Goal: Information Seeking & Learning: Learn about a topic

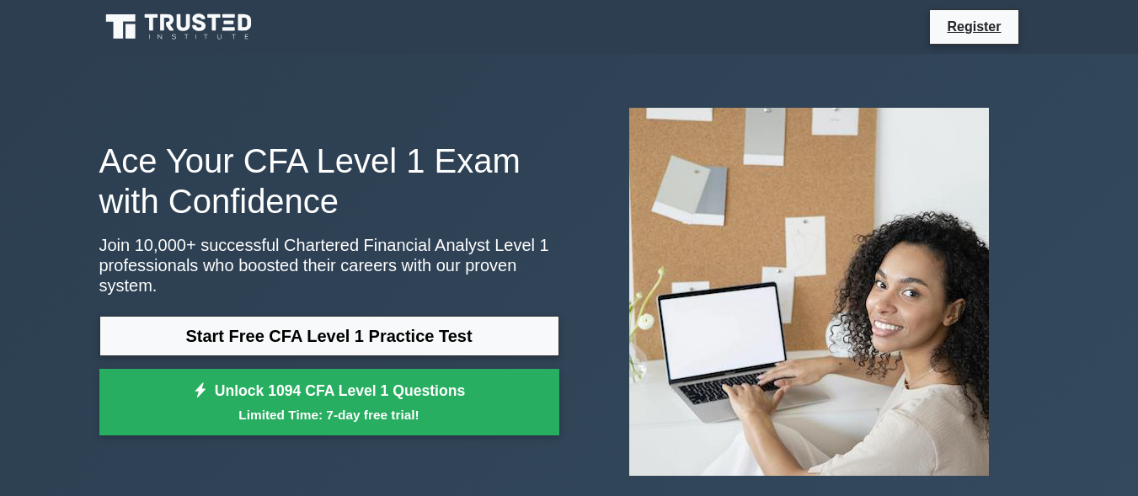
scroll to position [84, 0]
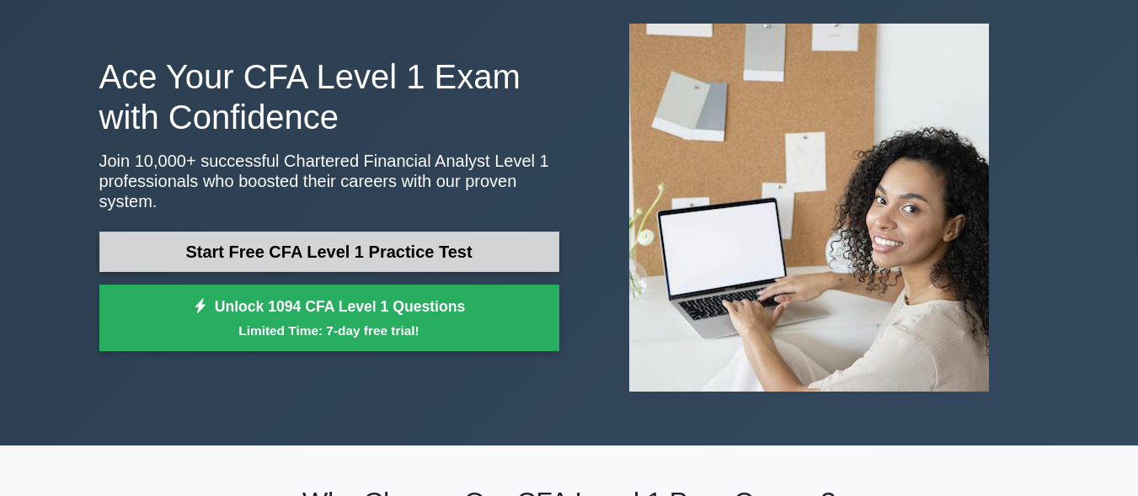
click at [485, 250] on link "Start Free CFA Level 1 Practice Test" at bounding box center [329, 252] width 460 height 40
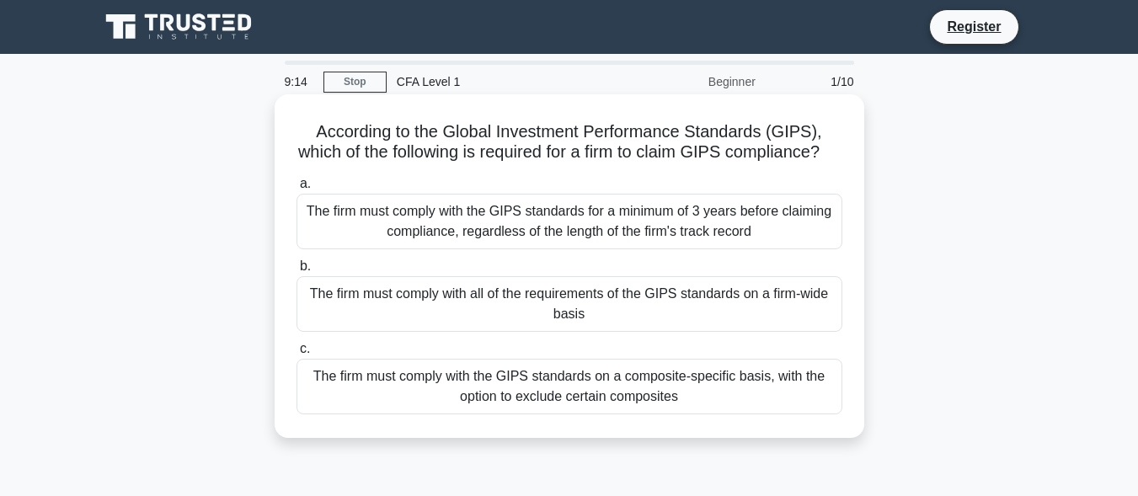
click at [666, 322] on div "The firm must comply with all of the requirements of the GIPS standards on a fi…" at bounding box center [570, 304] width 546 height 56
click at [297, 272] on input "b. The firm must comply with all of the requirements of the GIPS standards on a…" at bounding box center [297, 266] width 0 height 11
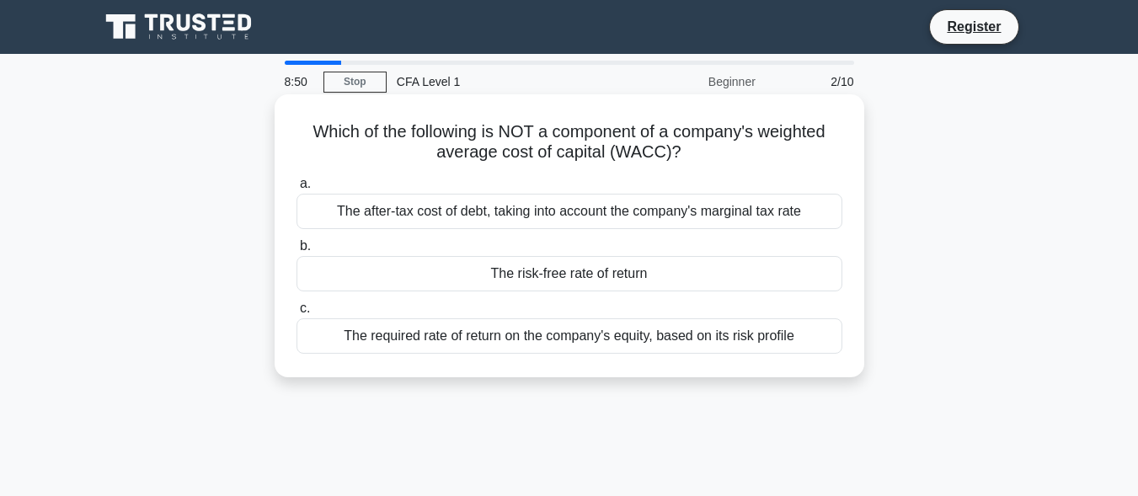
click at [655, 282] on div "The risk-free rate of return" at bounding box center [570, 273] width 546 height 35
click at [297, 252] on input "b. The risk-free rate of return" at bounding box center [297, 246] width 0 height 11
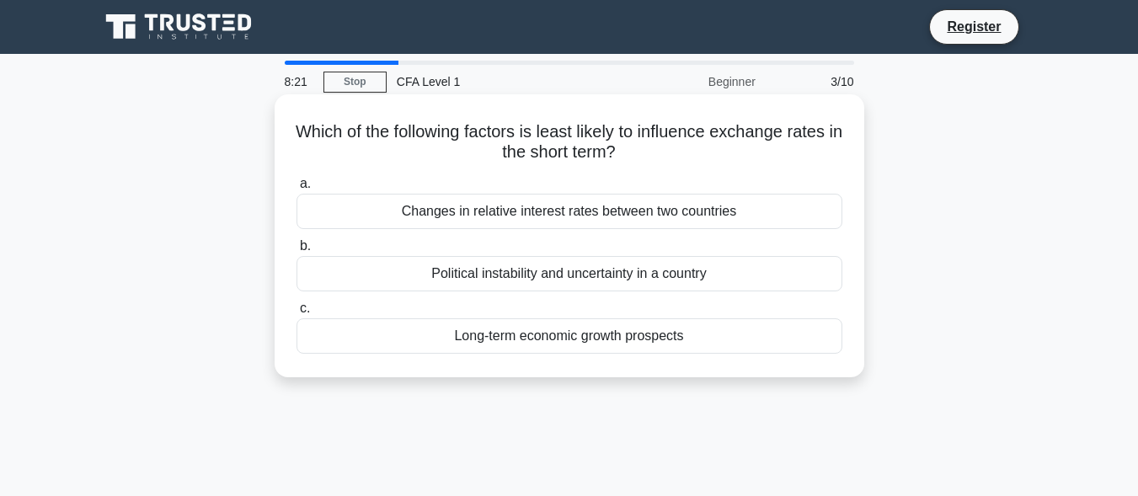
click at [624, 270] on div "Political instability and uncertainty in a country" at bounding box center [570, 273] width 546 height 35
click at [297, 252] on input "b. Political instability and uncertainty in a country" at bounding box center [297, 246] width 0 height 11
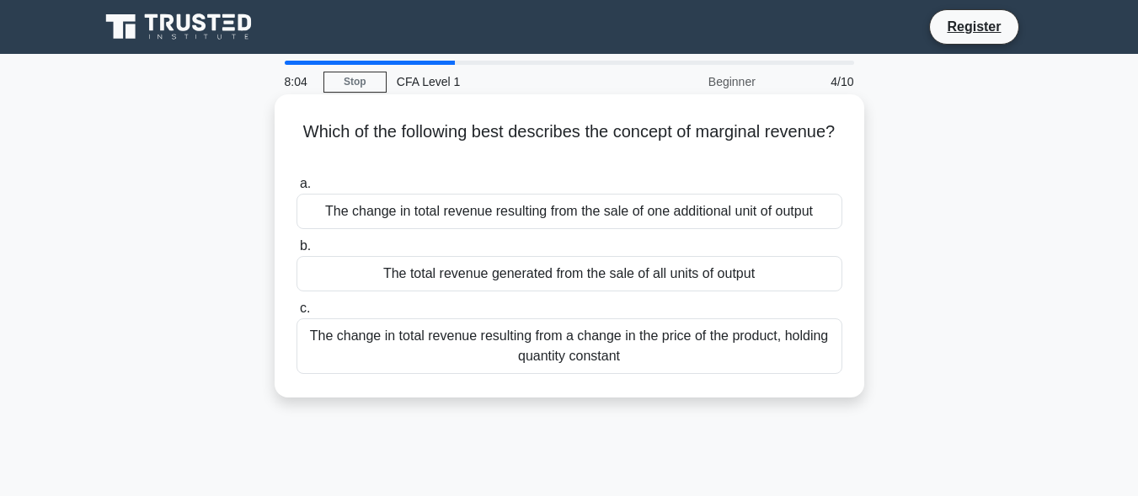
click at [759, 212] on div "The change in total revenue resulting from the sale of one additional unit of o…" at bounding box center [570, 211] width 546 height 35
click at [297, 190] on input "a. The change in total revenue resulting from the sale of one additional unit o…" at bounding box center [297, 184] width 0 height 11
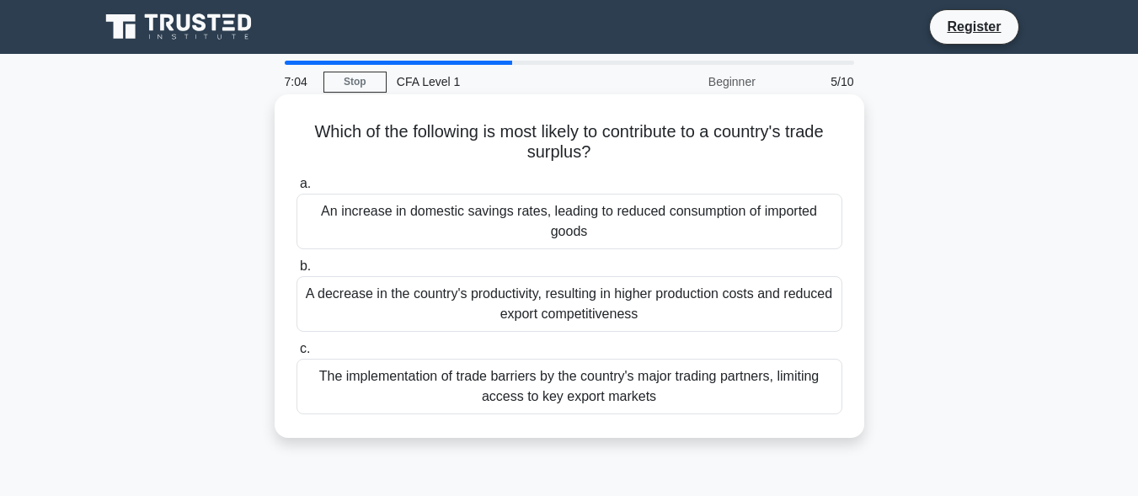
click at [611, 392] on div "The implementation of trade barriers by the country's major trading partners, l…" at bounding box center [570, 387] width 546 height 56
click at [297, 355] on input "c. The implementation of trade barriers by the country's major trading partners…" at bounding box center [297, 349] width 0 height 11
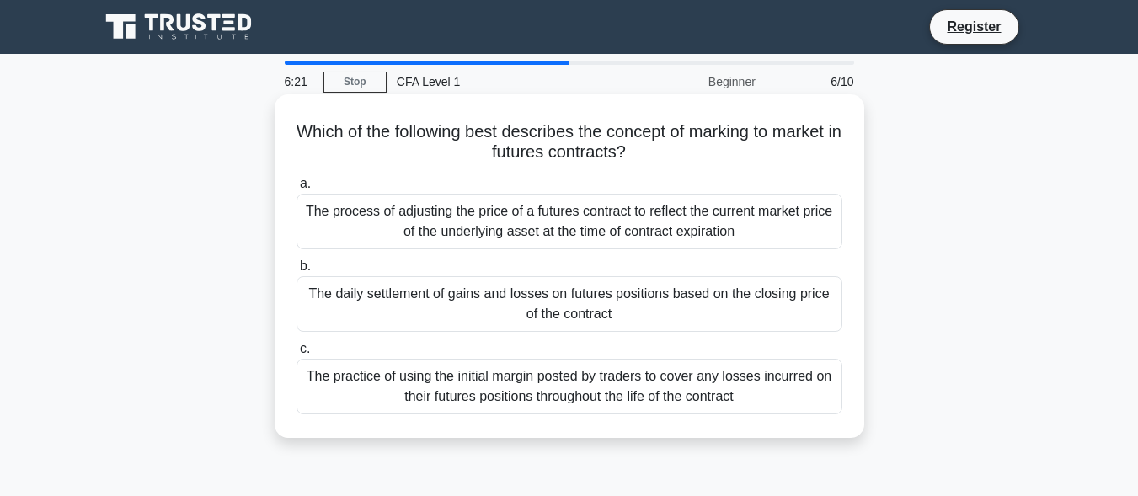
click at [650, 230] on div "The process of adjusting the price of a futures contract to reflect the current…" at bounding box center [570, 222] width 546 height 56
click at [297, 190] on input "a. The process of adjusting the price of a futures contract to reflect the curr…" at bounding box center [297, 184] width 0 height 11
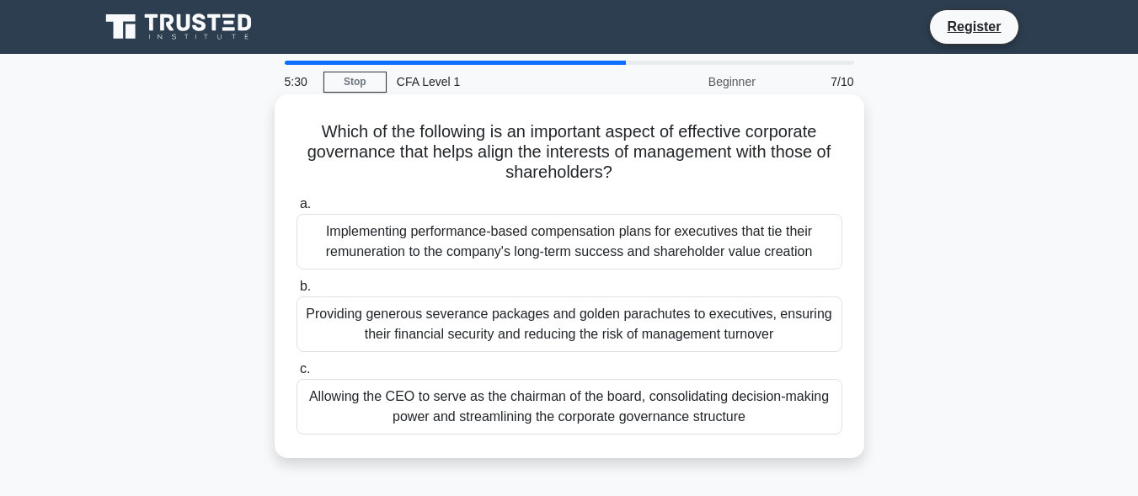
click at [559, 247] on div "Implementing performance-based compensation plans for executives that tie their…" at bounding box center [570, 242] width 546 height 56
click at [297, 210] on input "a. Implementing performance-based compensation plans for executives that tie th…" at bounding box center [297, 204] width 0 height 11
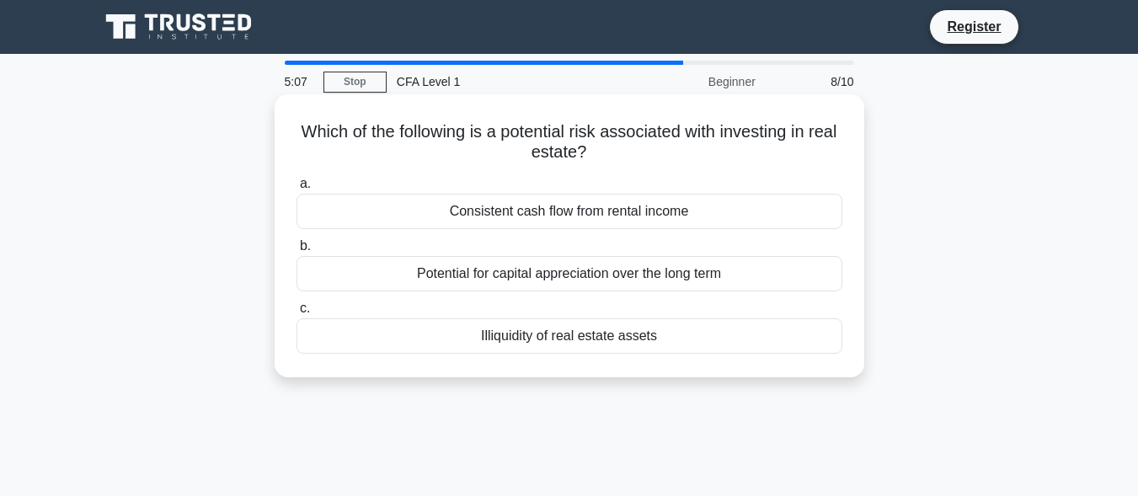
click at [535, 347] on div "Illiquidity of real estate assets" at bounding box center [570, 336] width 546 height 35
click at [297, 314] on input "c. Illiquidity of real estate assets" at bounding box center [297, 308] width 0 height 11
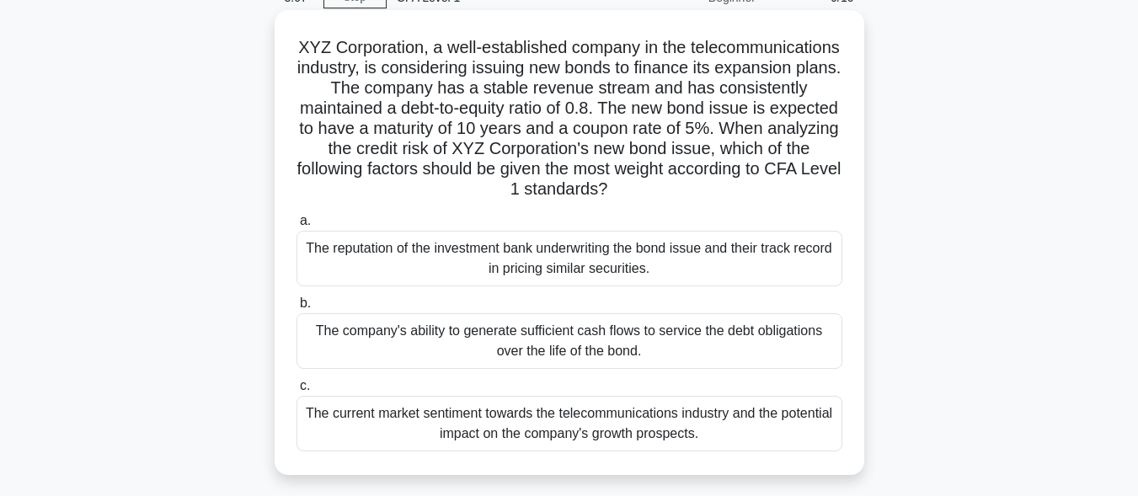
scroll to position [169, 0]
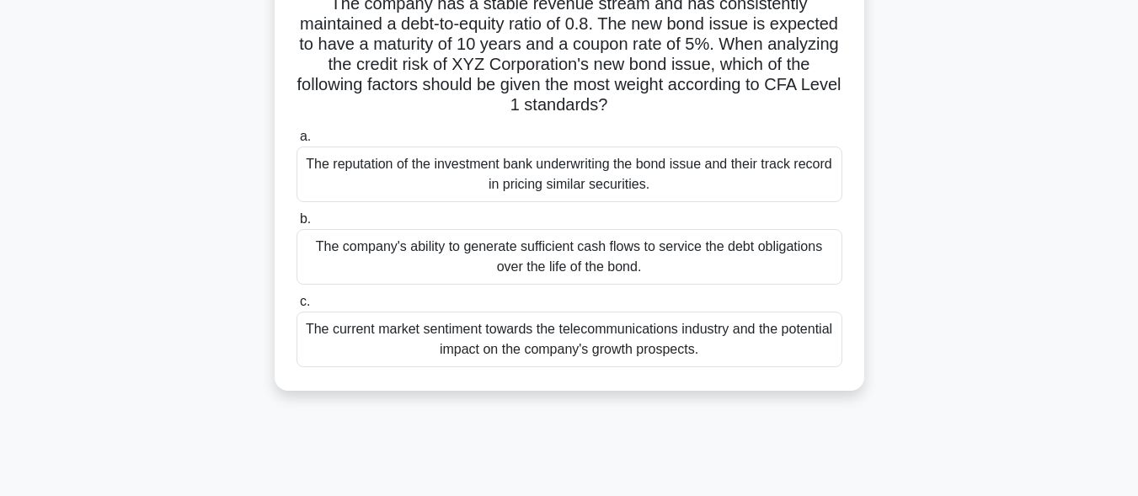
click at [640, 269] on div "The company's ability to generate sufficient cash flows to service the debt obl…" at bounding box center [570, 257] width 546 height 56
click at [297, 225] on input "b. The company's ability to generate sufficient cash flows to service the debt …" at bounding box center [297, 219] width 0 height 11
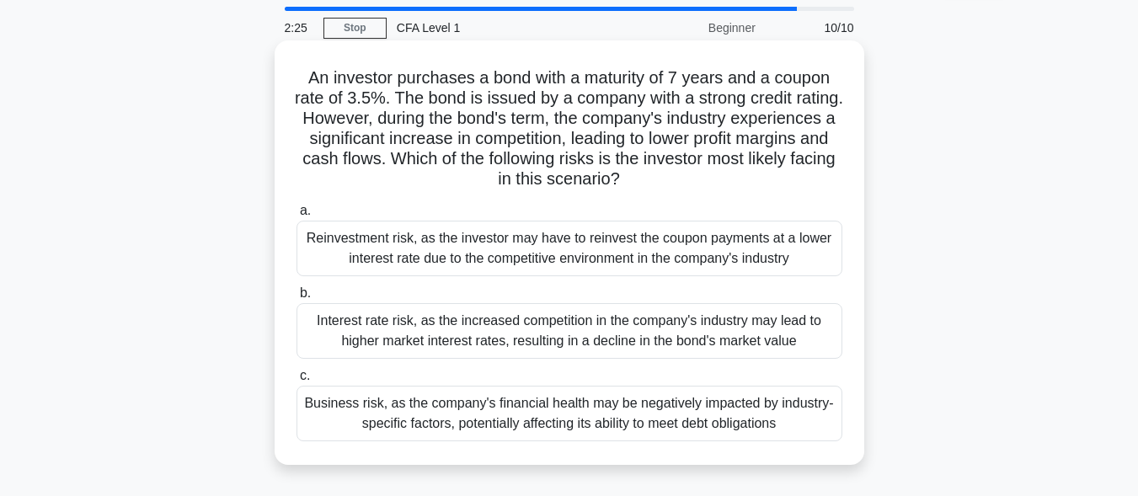
scroll to position [84, 0]
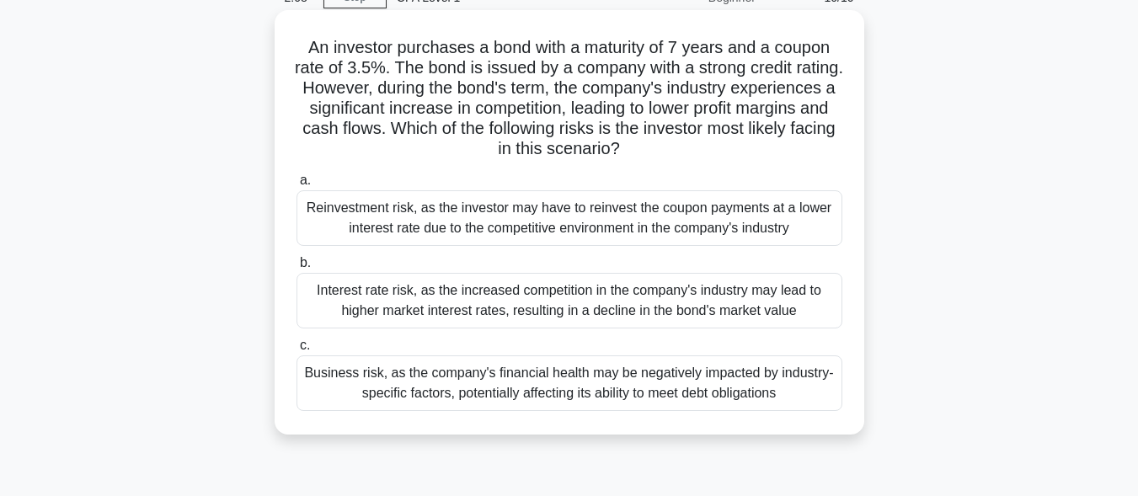
click at [578, 308] on div "Interest rate risk, as the increased competition in the company's industry may …" at bounding box center [570, 301] width 546 height 56
click at [297, 269] on input "b. Interest rate risk, as the increased competition in the company's industry m…" at bounding box center [297, 263] width 0 height 11
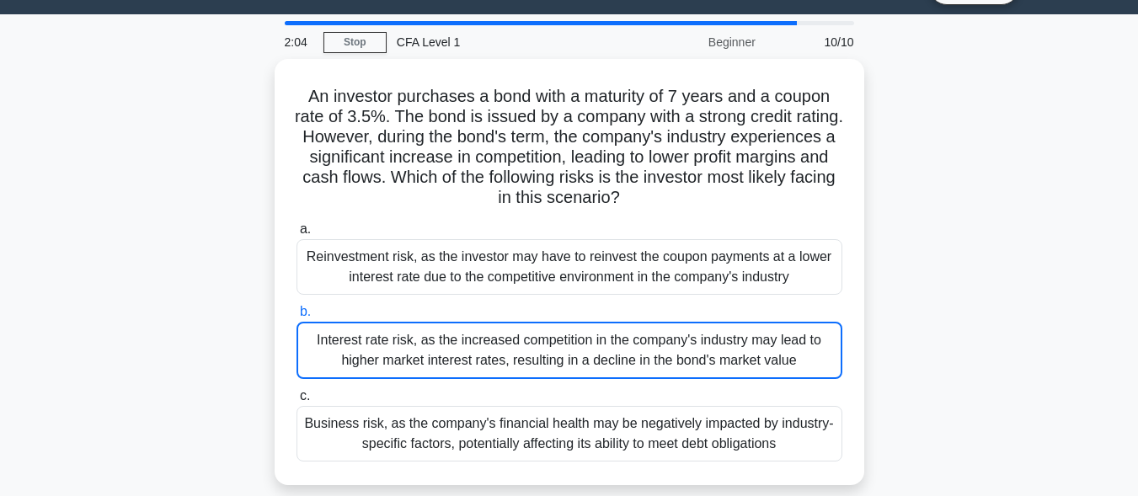
scroll to position [0, 0]
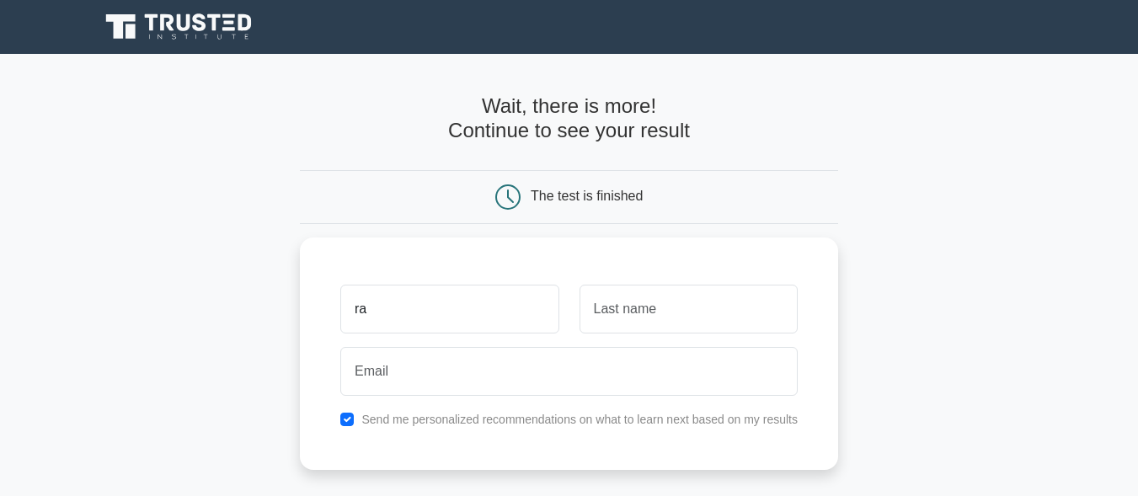
type input "r"
type input "Mani Shankar"
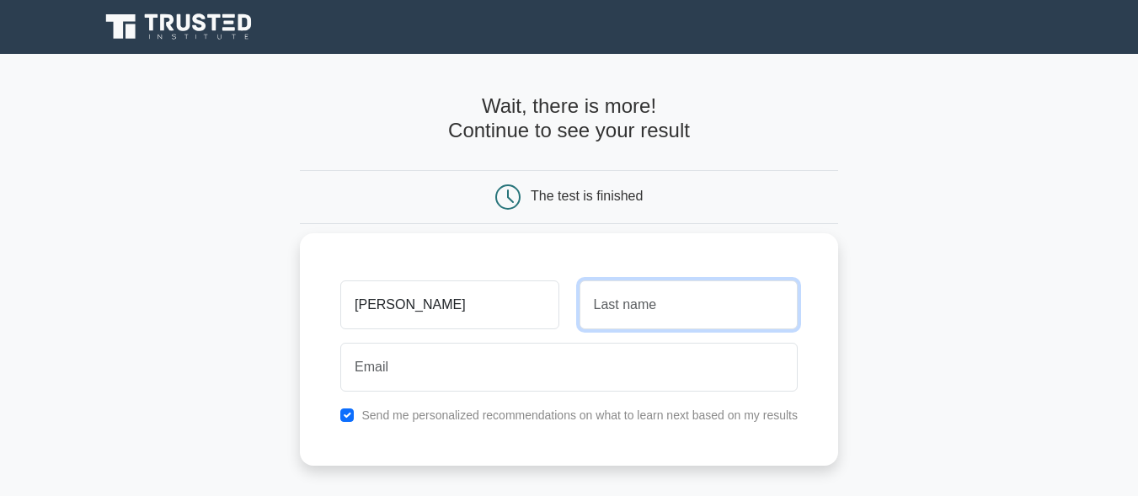
click at [721, 303] on input "text" at bounding box center [689, 305] width 218 height 49
type input "Sah"
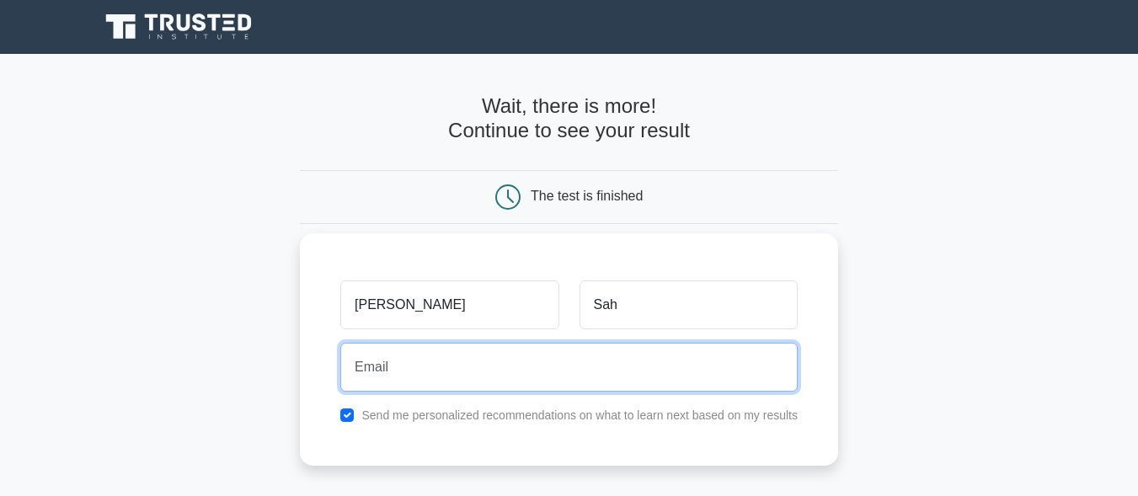
click at [415, 364] on input "email" at bounding box center [569, 367] width 458 height 49
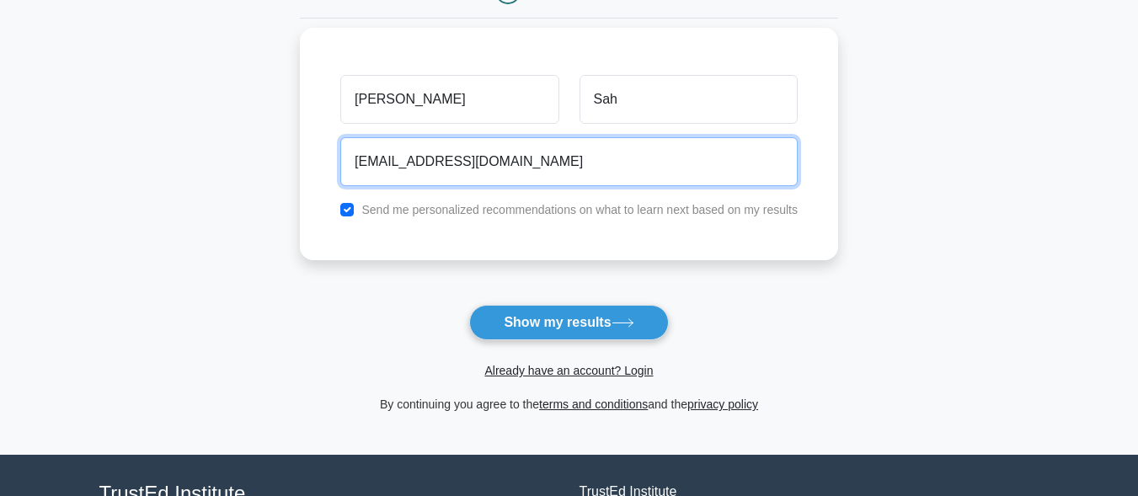
scroll to position [99, 0]
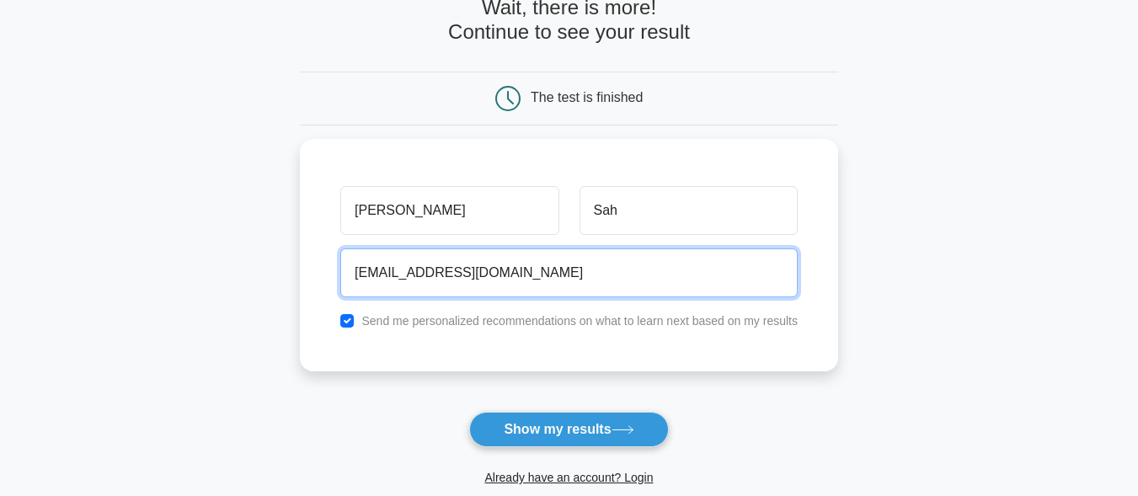
drag, startPoint x: 550, startPoint y: 271, endPoint x: 297, endPoint y: 281, distance: 253.0
click at [297, 281] on main "Wait, there is more! Continue to see your result The test is finished Mani Shan…" at bounding box center [569, 258] width 1138 height 607
type input "mani1234shankar@gmail.com"
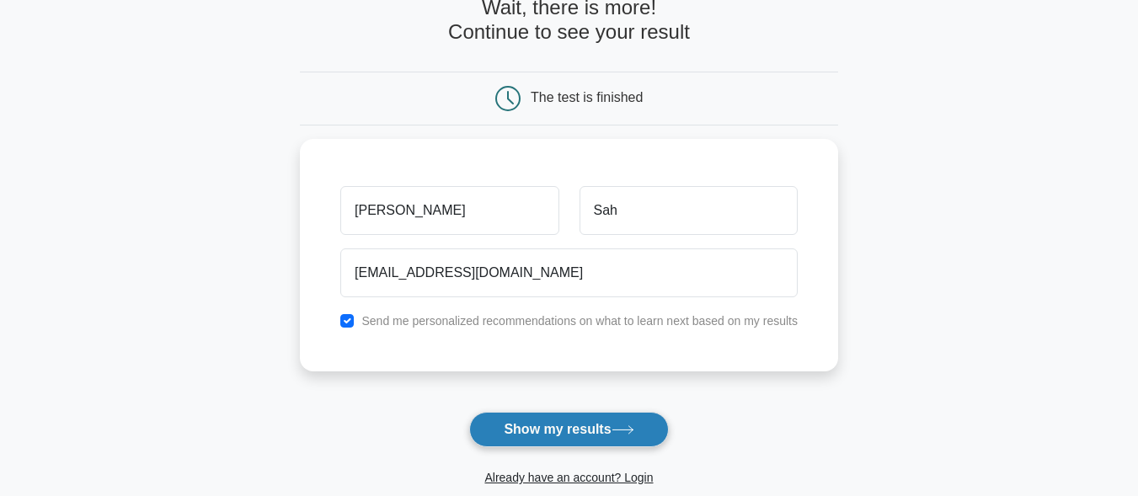
click at [606, 429] on button "Show my results" at bounding box center [568, 429] width 199 height 35
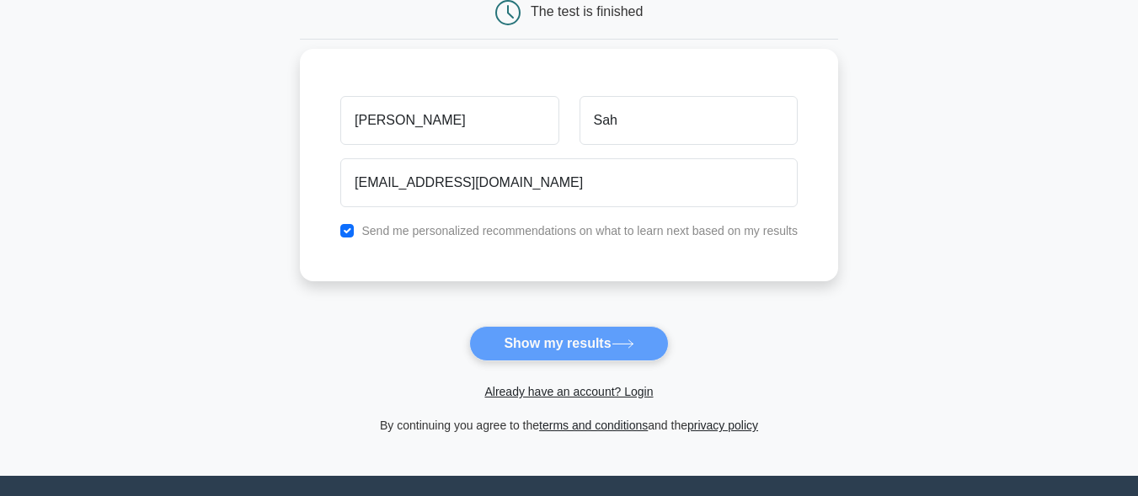
scroll to position [337, 0]
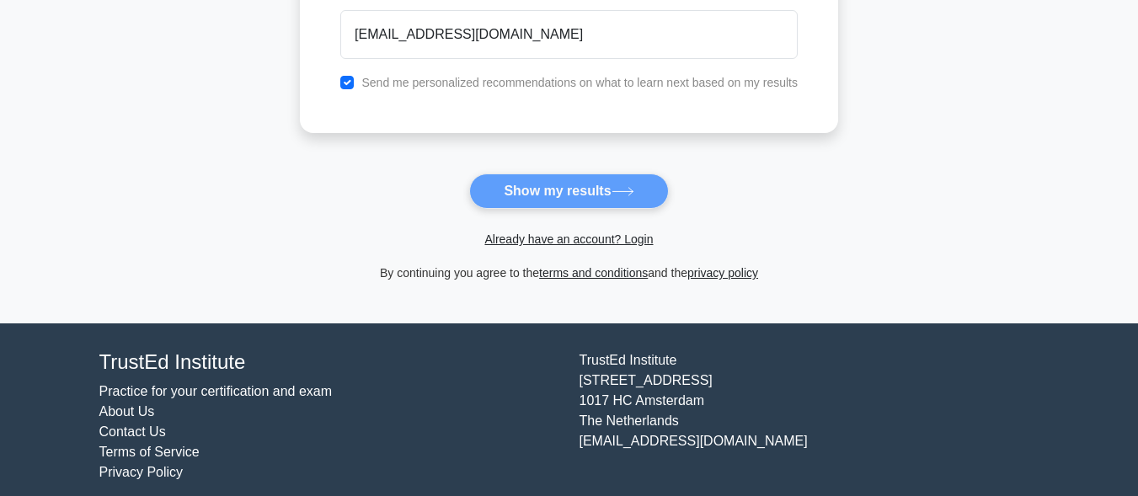
click at [616, 195] on form "Wait, there is more! Continue to see your result The test is finished Mani Shan…" at bounding box center [569, 20] width 538 height 526
click at [498, 199] on form "Wait, there is more! Continue to see your result The test is finished Mani Shan…" at bounding box center [569, 20] width 538 height 526
click at [590, 204] on form "Wait, there is more! Continue to see your result The test is finished Mani Shan…" at bounding box center [569, 20] width 538 height 526
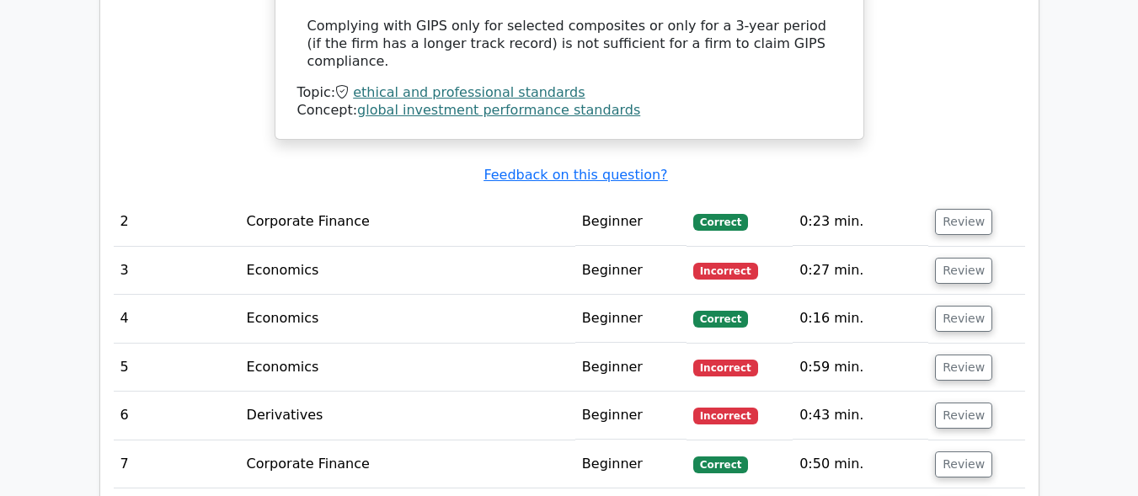
scroll to position [2107, 0]
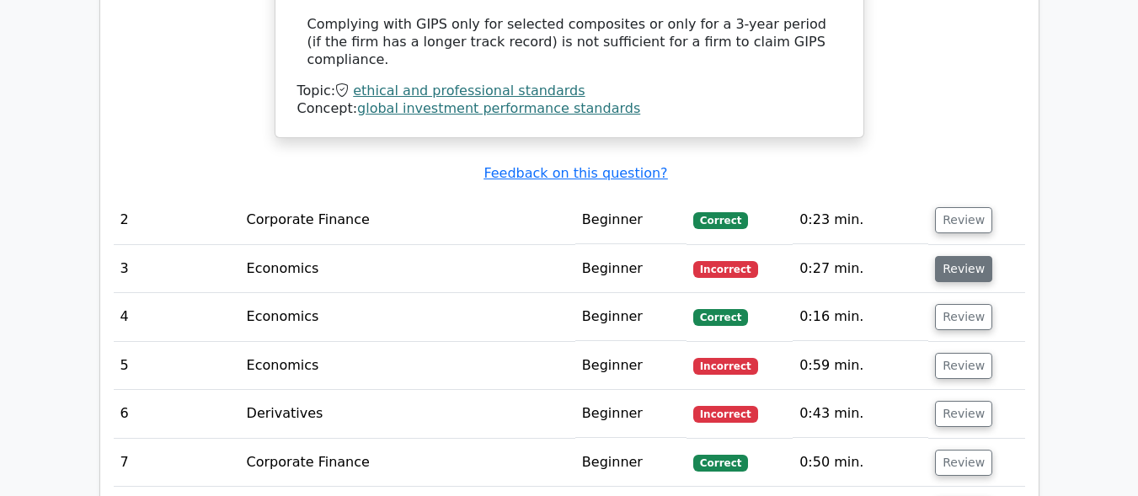
click at [935, 256] on button "Review" at bounding box center [963, 269] width 57 height 26
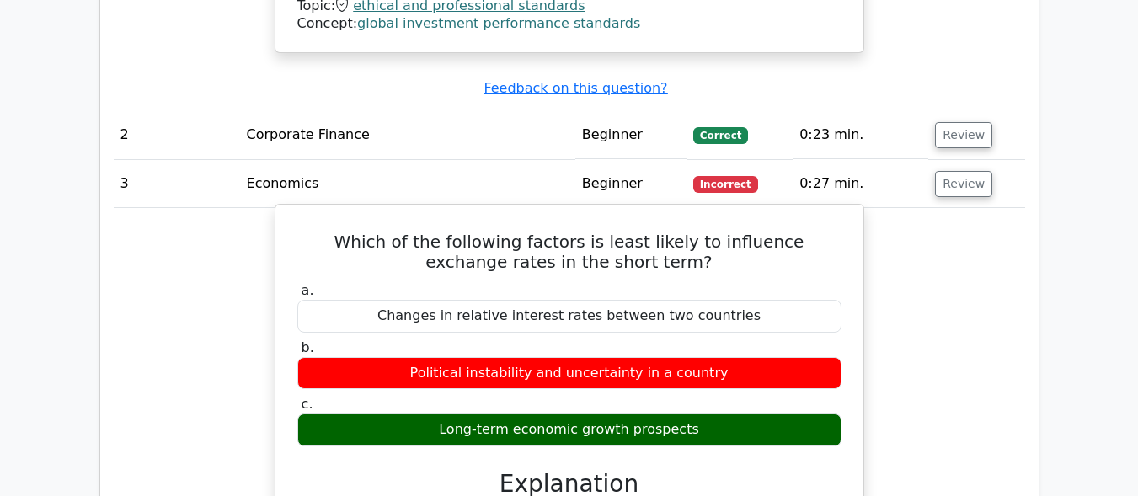
scroll to position [2191, 0]
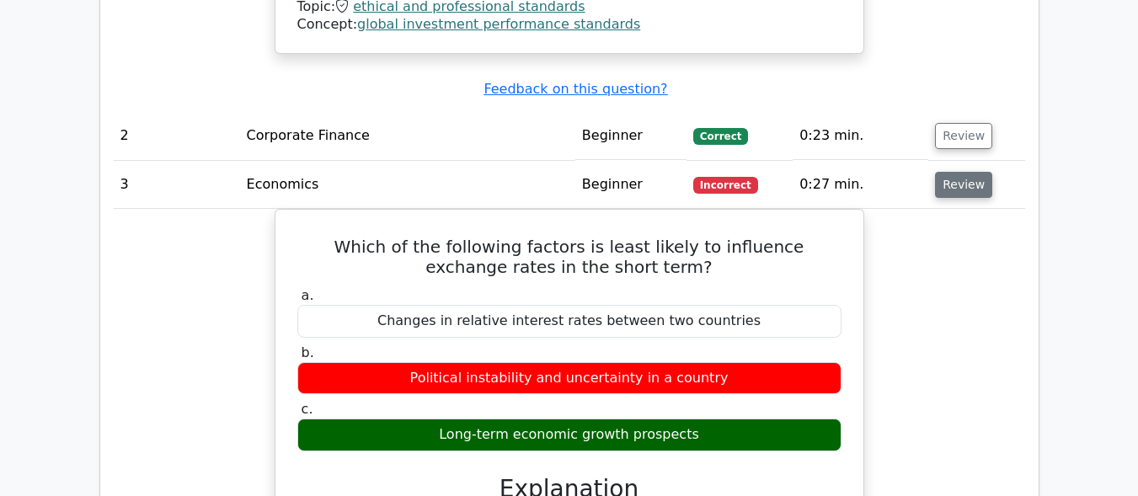
click at [953, 172] on button "Review" at bounding box center [963, 185] width 57 height 26
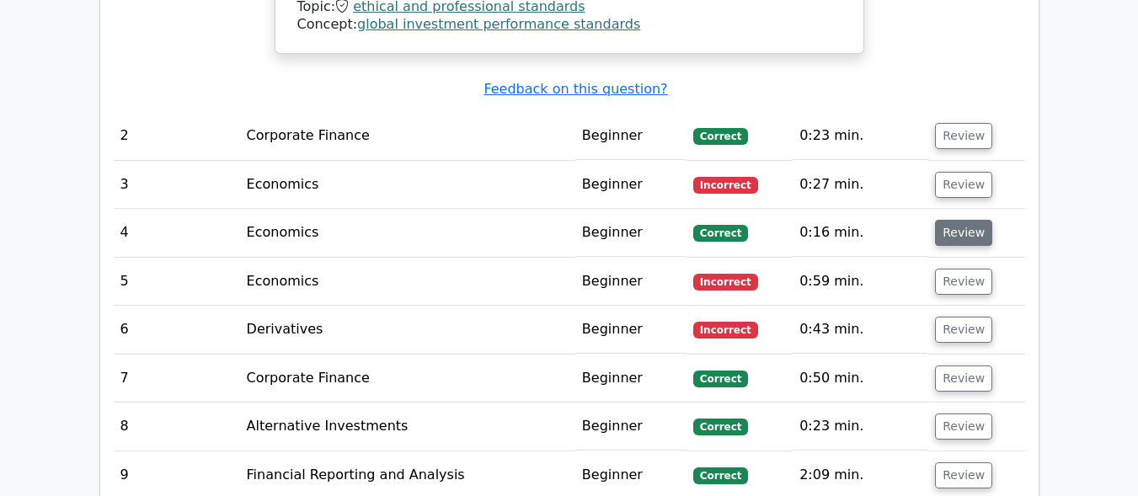
click at [956, 220] on button "Review" at bounding box center [963, 233] width 57 height 26
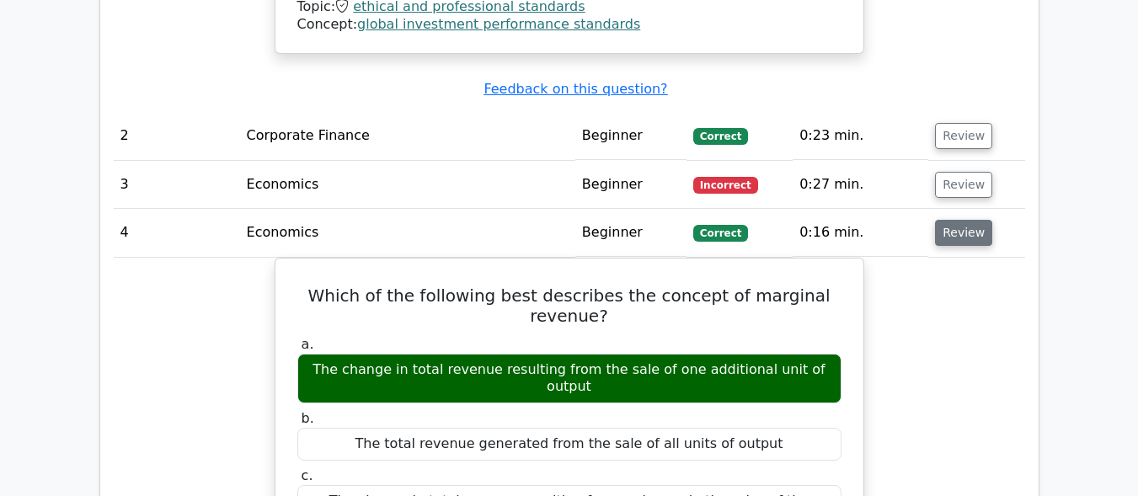
click at [973, 220] on button "Review" at bounding box center [963, 233] width 57 height 26
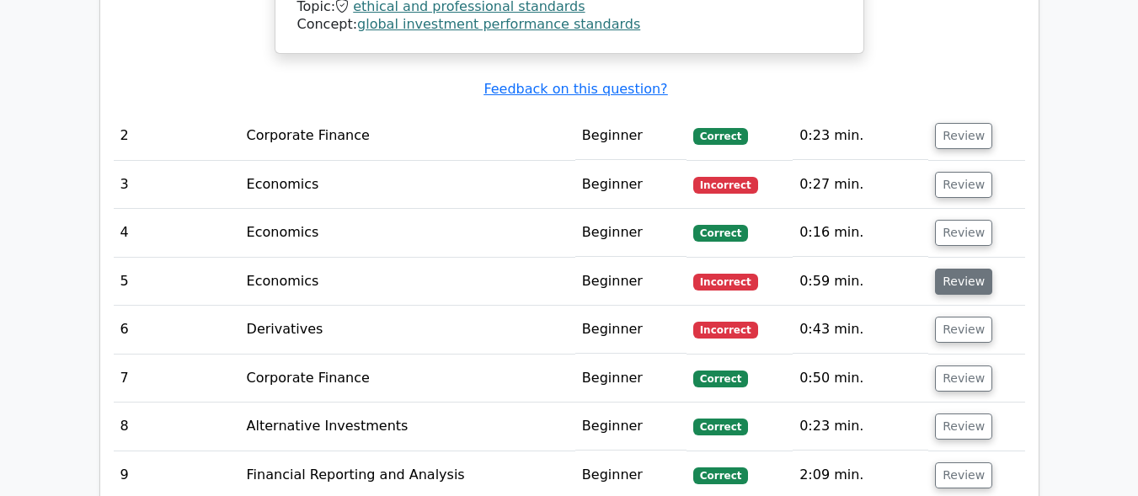
click at [979, 269] on button "Review" at bounding box center [963, 282] width 57 height 26
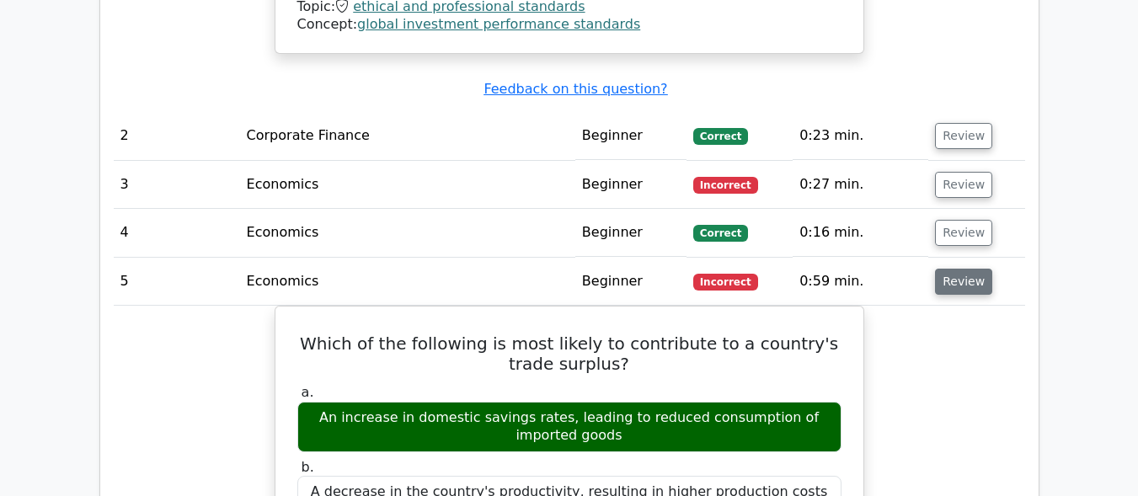
click at [955, 269] on button "Review" at bounding box center [963, 282] width 57 height 26
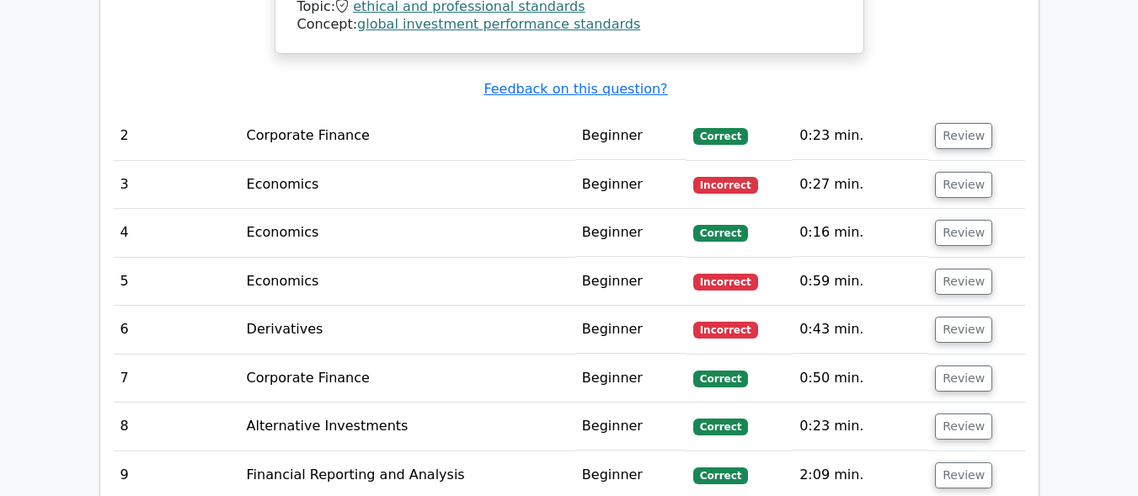
scroll to position [2275, 0]
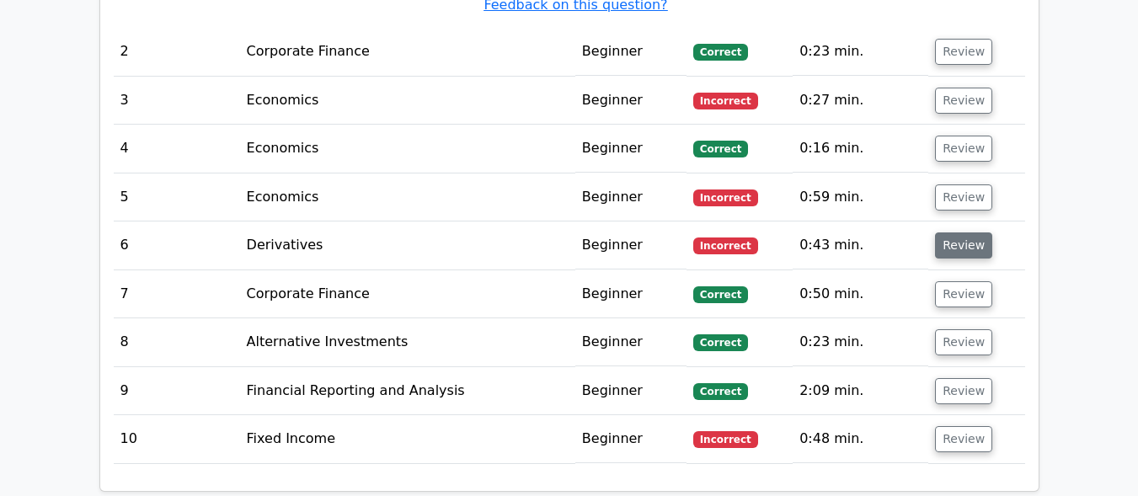
click at [953, 233] on button "Review" at bounding box center [963, 246] width 57 height 26
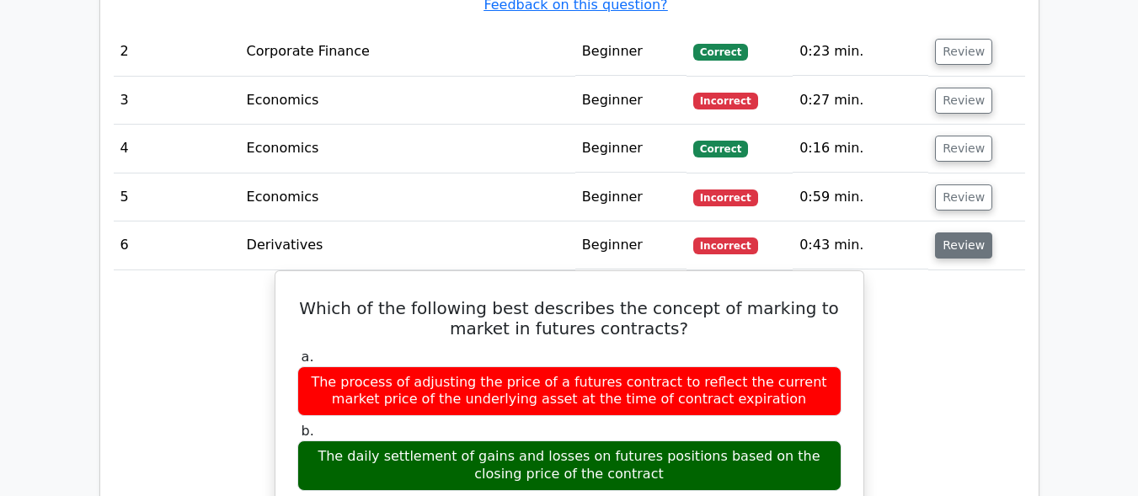
click at [970, 233] on button "Review" at bounding box center [963, 246] width 57 height 26
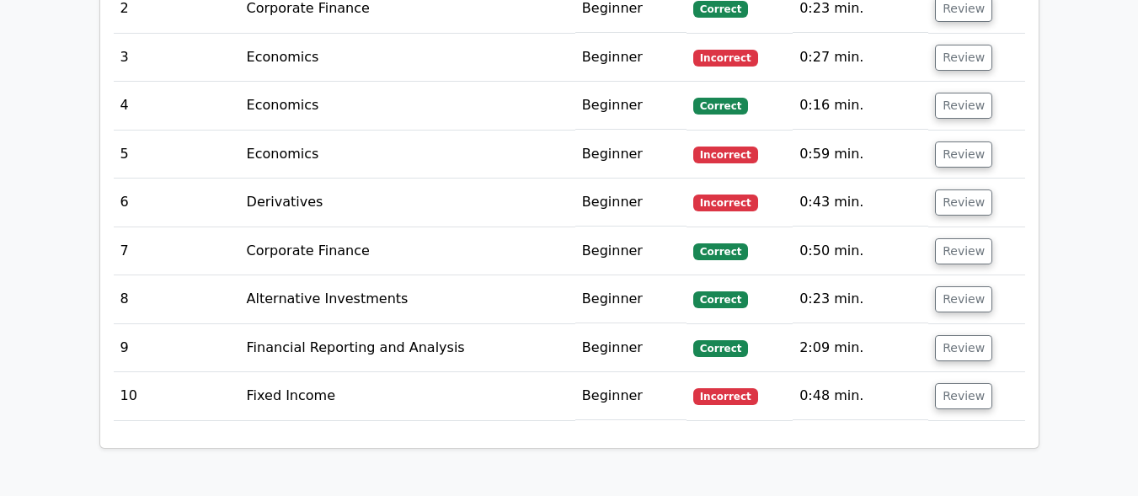
scroll to position [2359, 0]
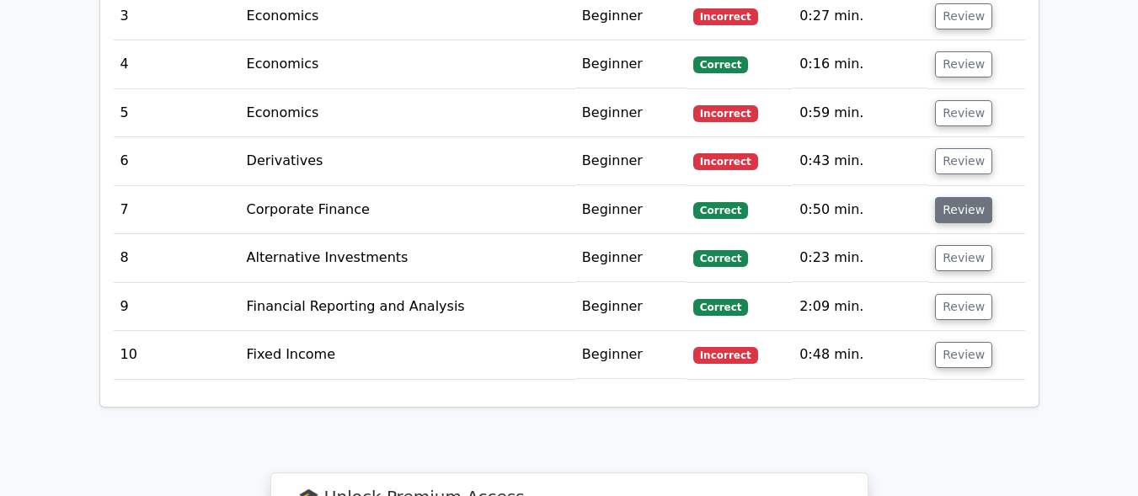
click at [957, 197] on button "Review" at bounding box center [963, 210] width 57 height 26
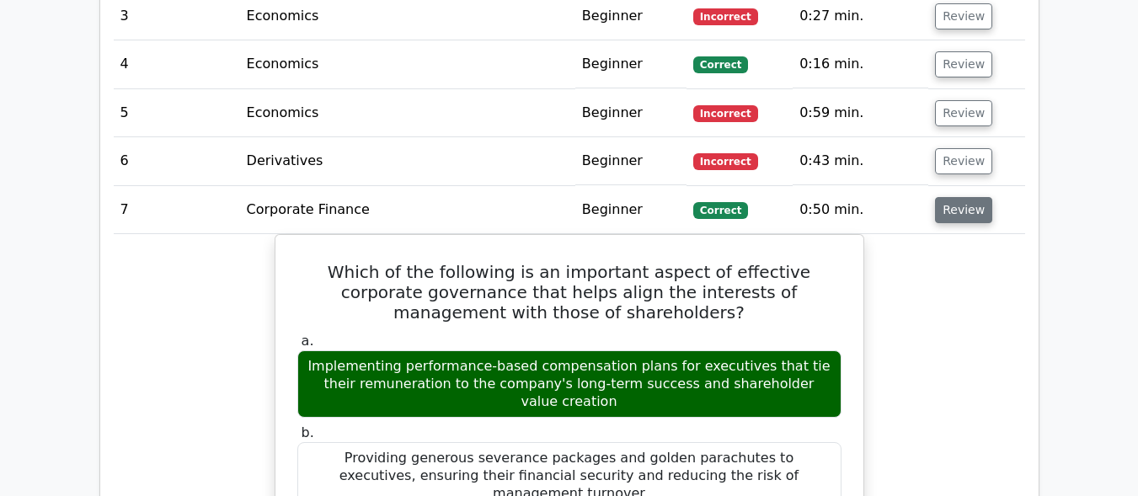
click at [958, 197] on button "Review" at bounding box center [963, 210] width 57 height 26
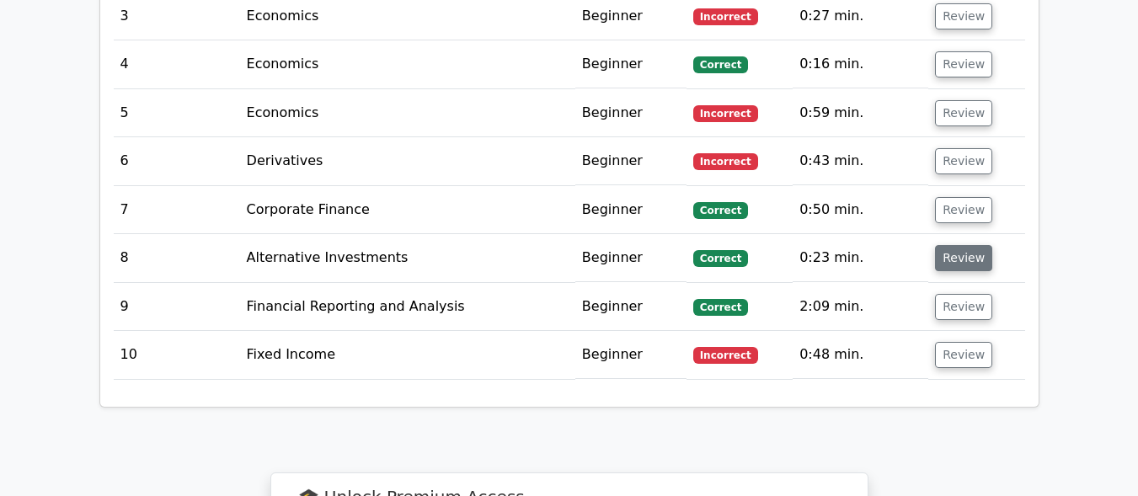
click at [957, 245] on button "Review" at bounding box center [963, 258] width 57 height 26
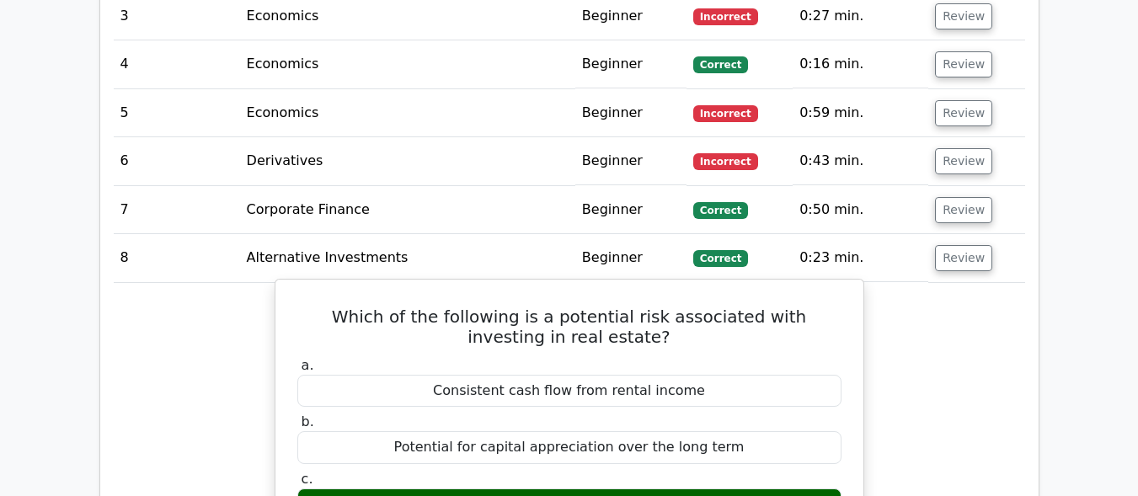
scroll to position [2444, 0]
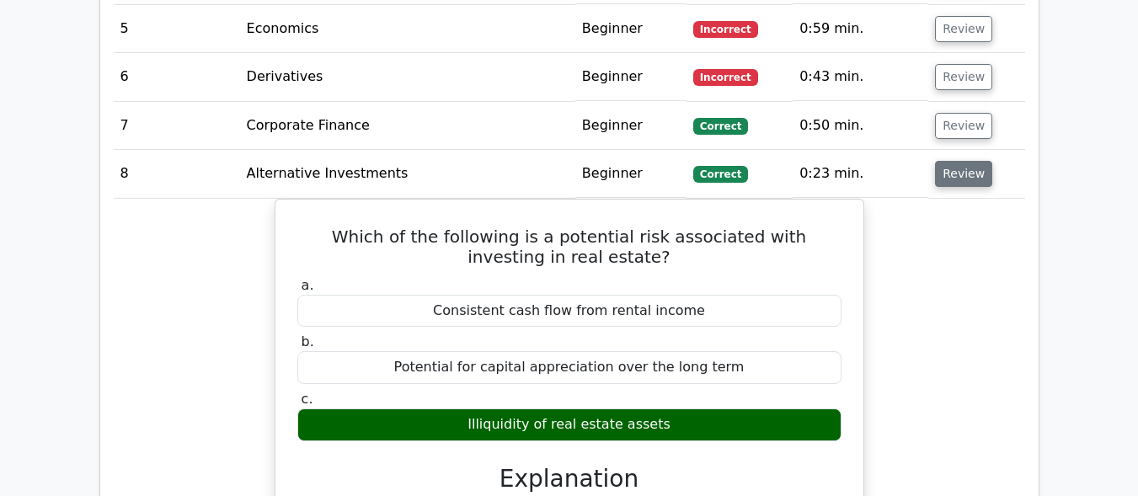
click at [949, 161] on button "Review" at bounding box center [963, 174] width 57 height 26
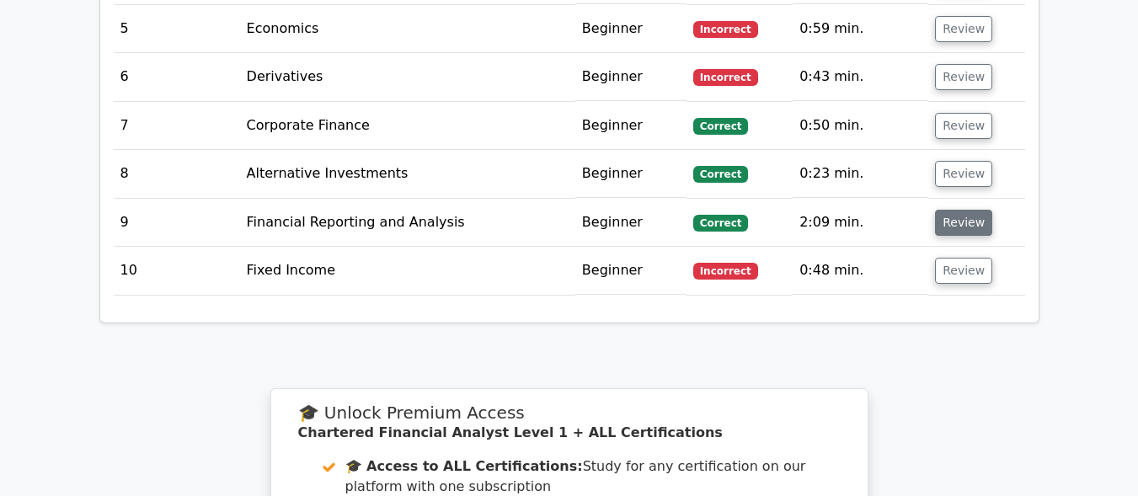
click at [950, 210] on button "Review" at bounding box center [963, 223] width 57 height 26
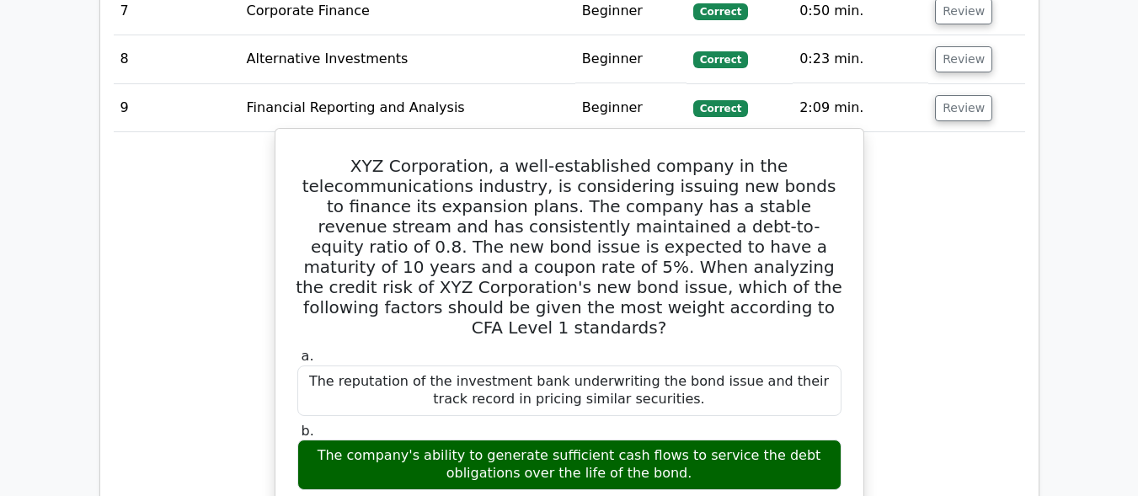
scroll to position [2528, 0]
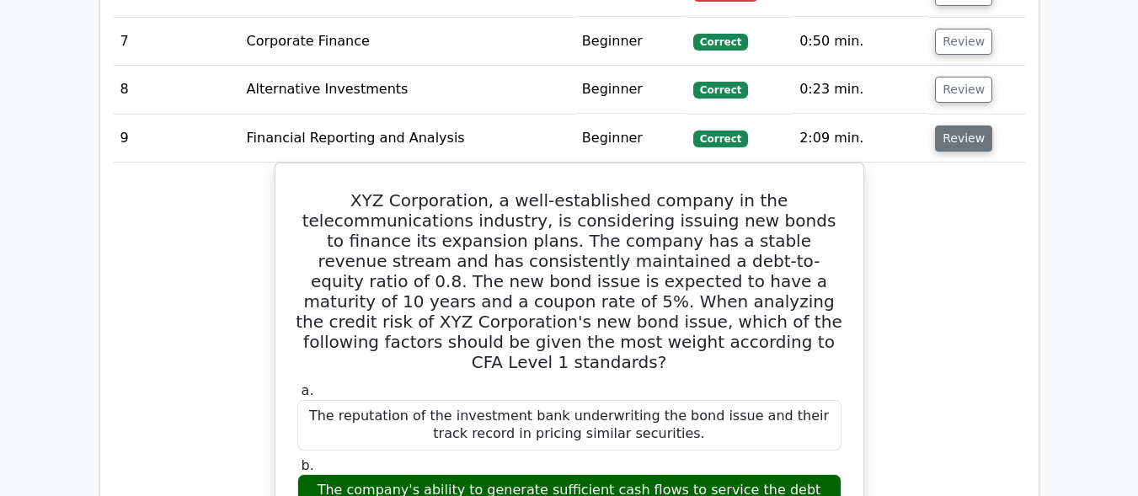
click at [950, 126] on button "Review" at bounding box center [963, 139] width 57 height 26
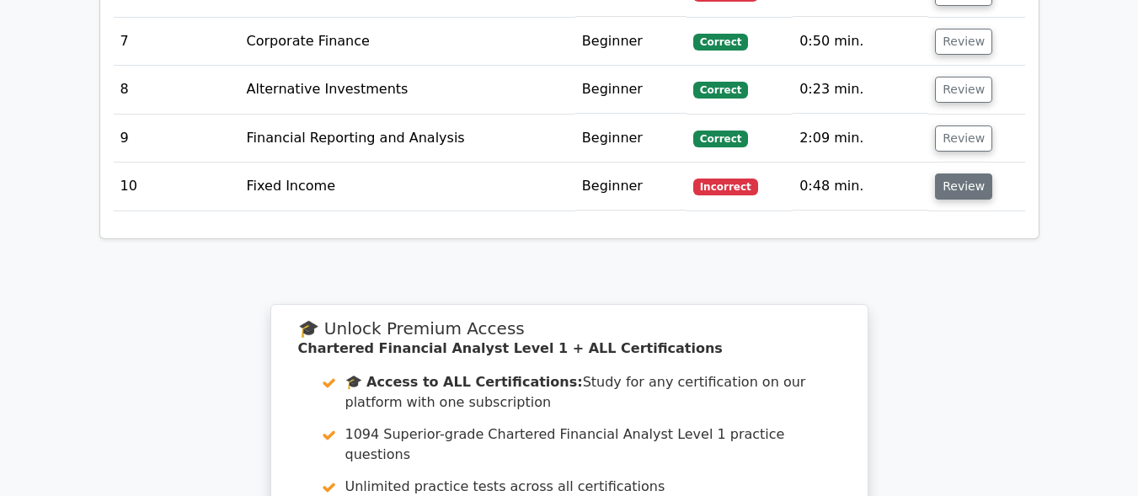
click at [957, 174] on button "Review" at bounding box center [963, 187] width 57 height 26
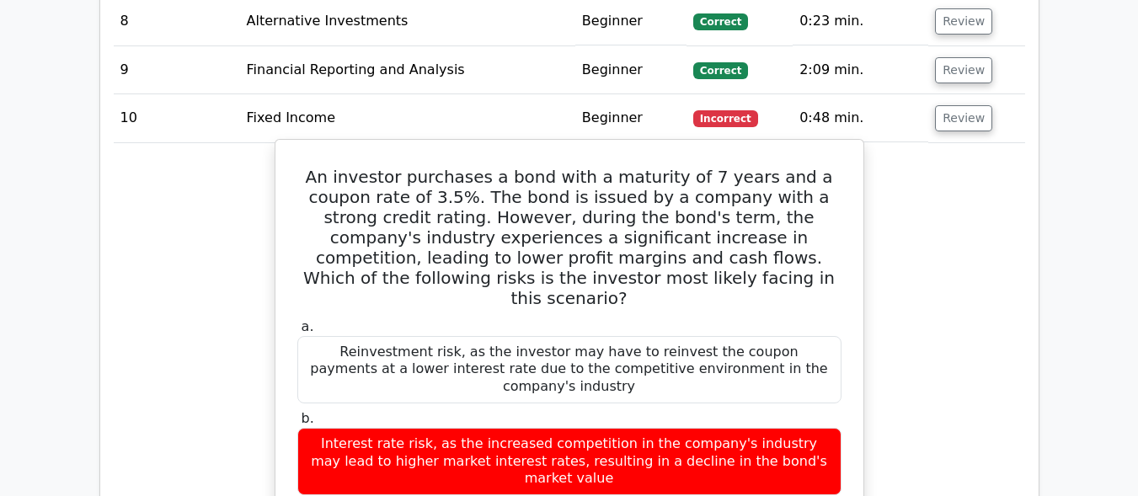
scroll to position [2696, 0]
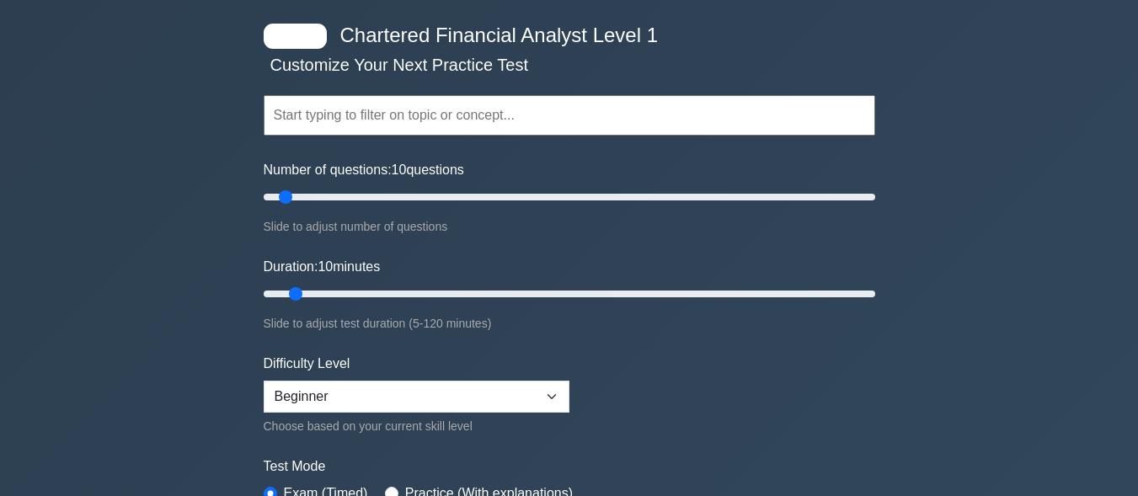
scroll to position [253, 0]
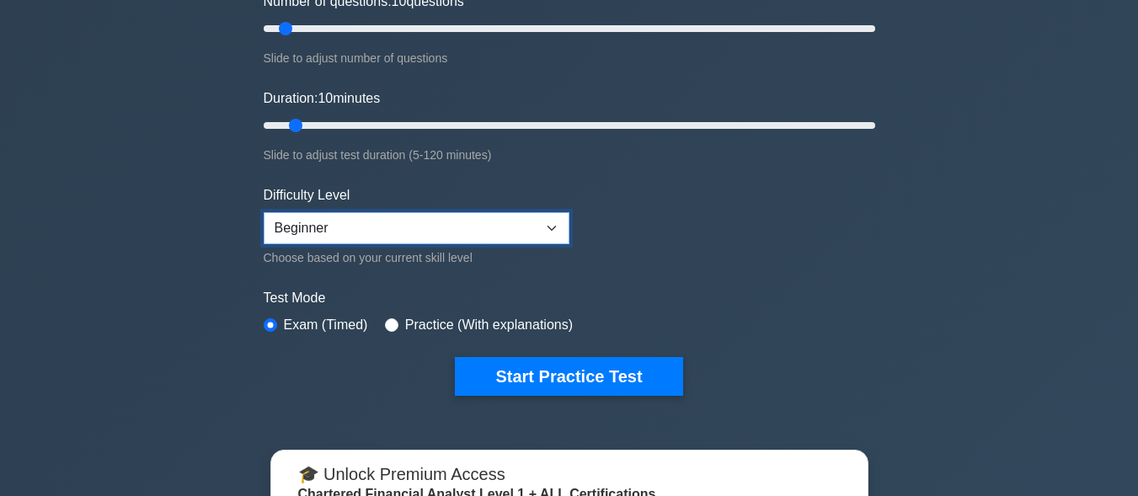
click at [554, 234] on select "Beginner Intermediate Expert" at bounding box center [417, 228] width 306 height 32
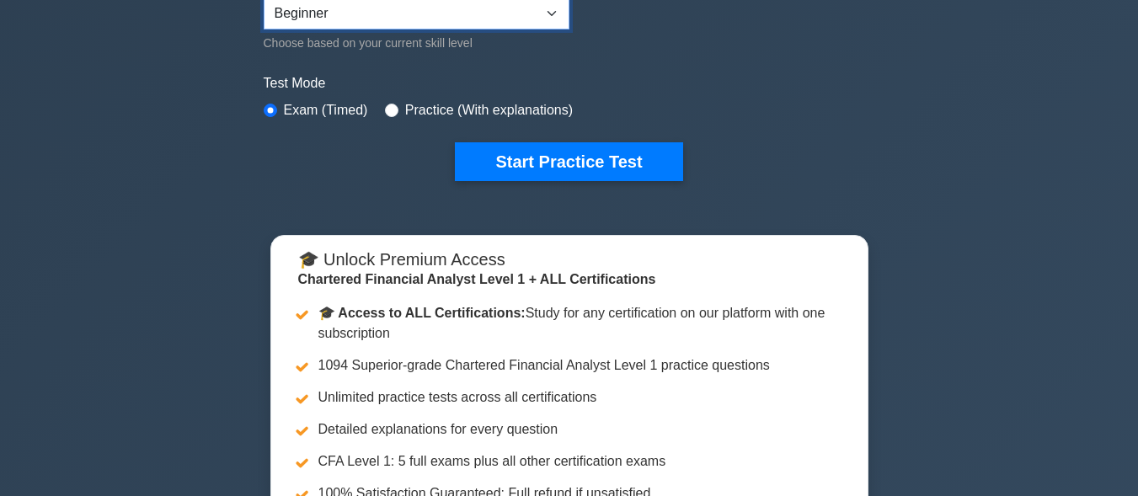
scroll to position [506, 0]
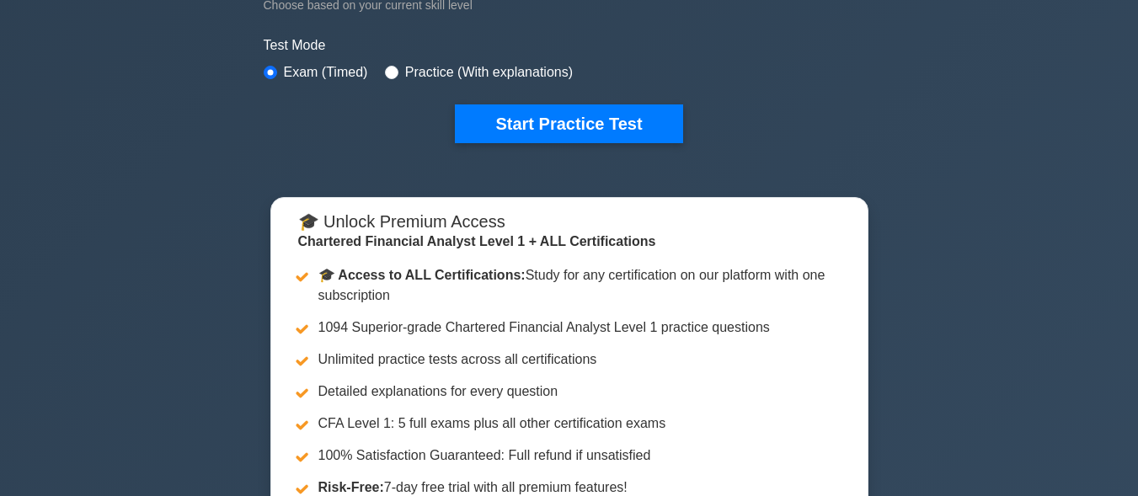
drag, startPoint x: 595, startPoint y: 121, endPoint x: 595, endPoint y: 147, distance: 26.1
click at [595, 120] on button "Start Practice Test" at bounding box center [569, 123] width 228 height 39
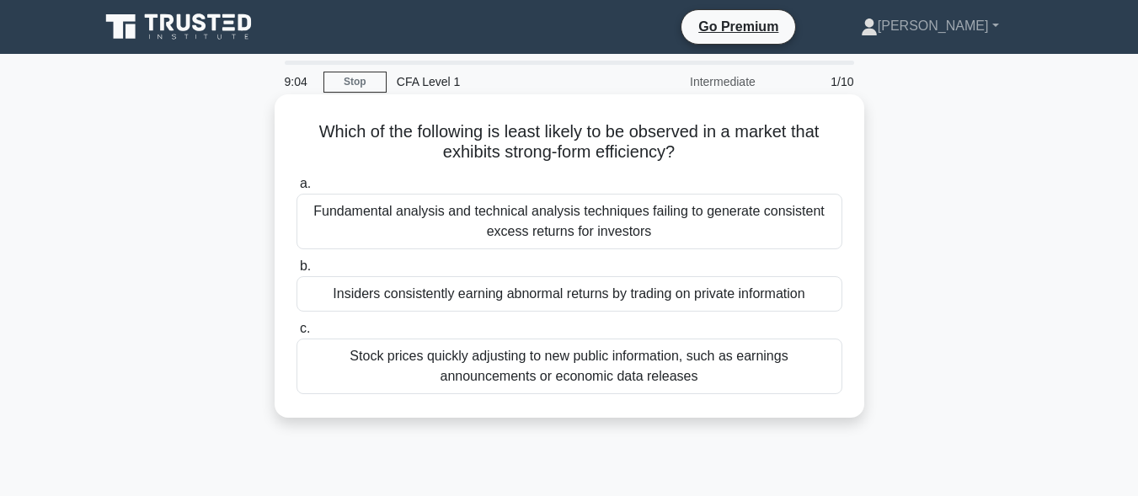
click at [608, 295] on div "Insiders consistently earning abnormal returns by trading on private information" at bounding box center [570, 293] width 546 height 35
click at [297, 272] on input "b. Insiders consistently earning abnormal returns by trading on private informa…" at bounding box center [297, 266] width 0 height 11
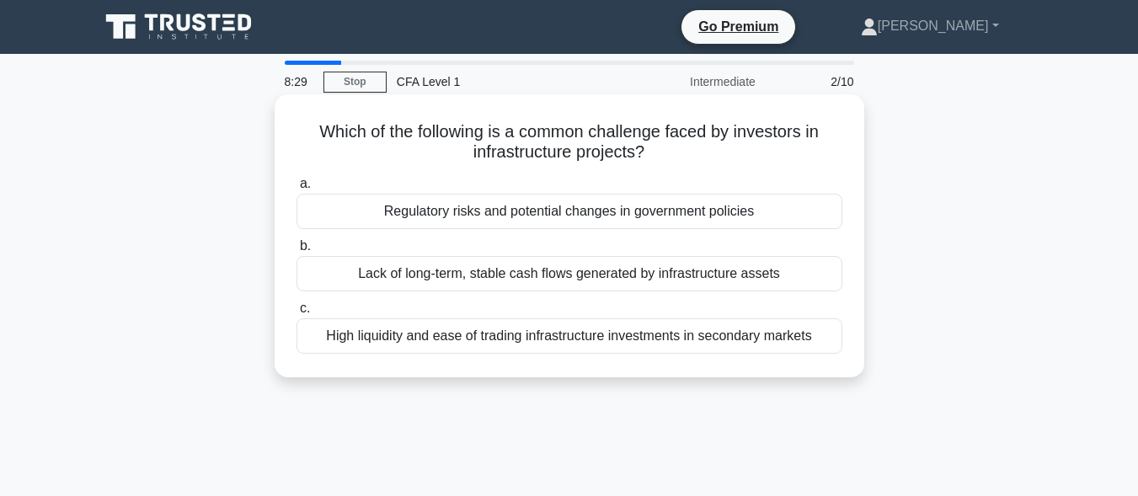
click at [580, 221] on div "Regulatory risks and potential changes in government policies" at bounding box center [570, 211] width 546 height 35
click at [297, 190] on input "a. Regulatory risks and potential changes in government policies" at bounding box center [297, 184] width 0 height 11
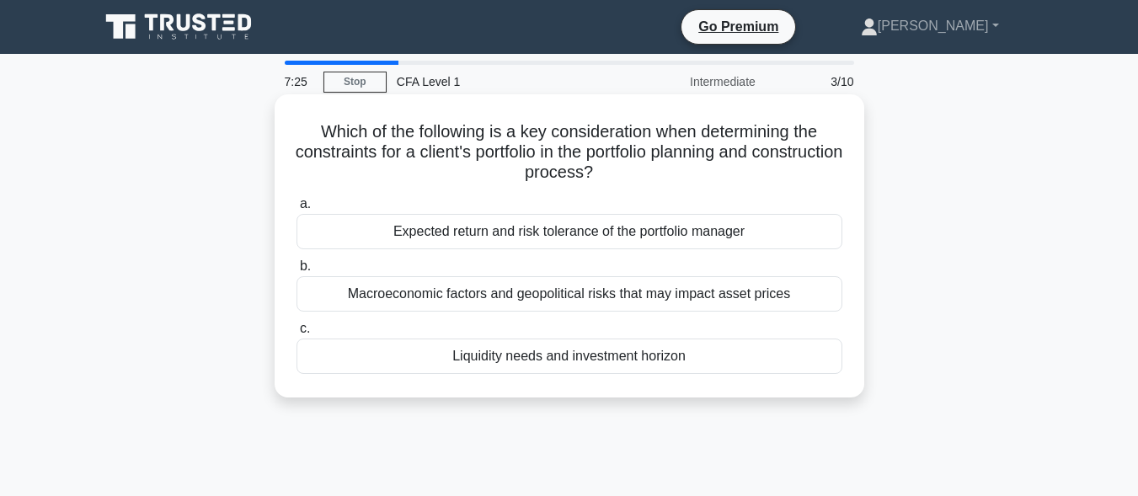
click at [613, 240] on div "Expected return and risk tolerance of the portfolio manager" at bounding box center [570, 231] width 546 height 35
click at [297, 210] on input "a. Expected return and risk tolerance of the portfolio manager" at bounding box center [297, 204] width 0 height 11
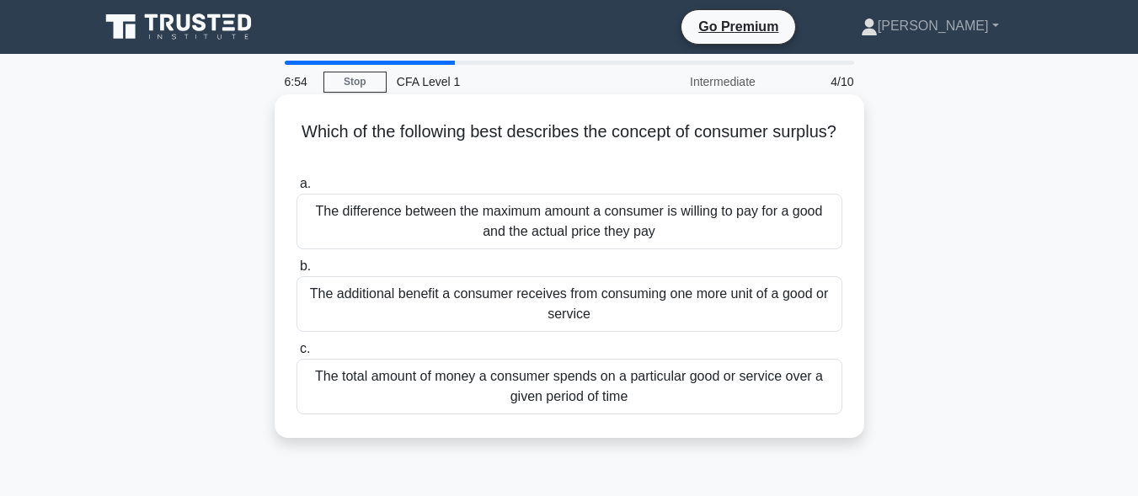
click at [620, 217] on div "The difference between the maximum amount a consumer is willing to pay for a go…" at bounding box center [570, 222] width 546 height 56
click at [297, 190] on input "a. The difference between the maximum amount a consumer is willing to pay for a…" at bounding box center [297, 184] width 0 height 11
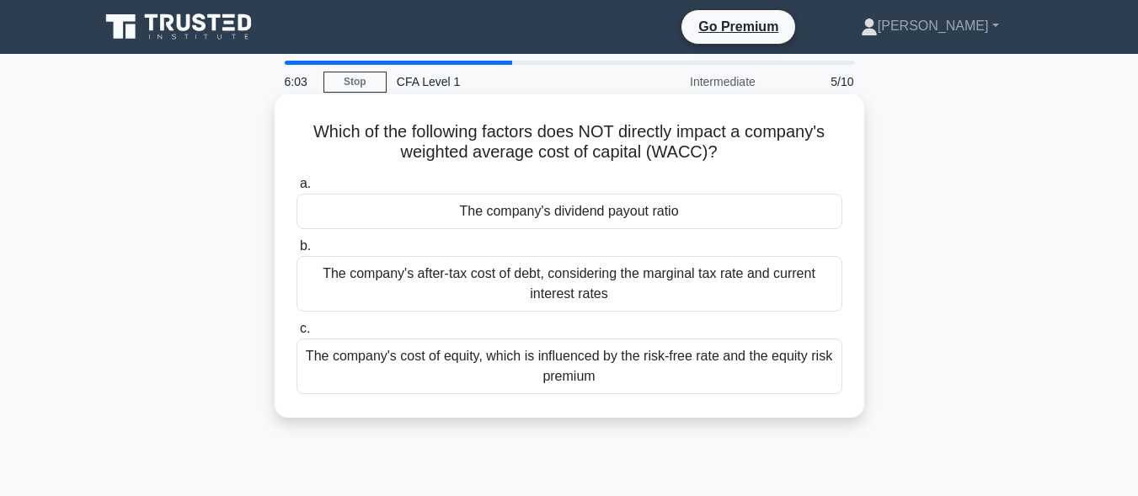
click at [603, 215] on div "The company's dividend payout ratio" at bounding box center [570, 211] width 546 height 35
click at [297, 190] on input "a. The company's dividend payout ratio" at bounding box center [297, 184] width 0 height 11
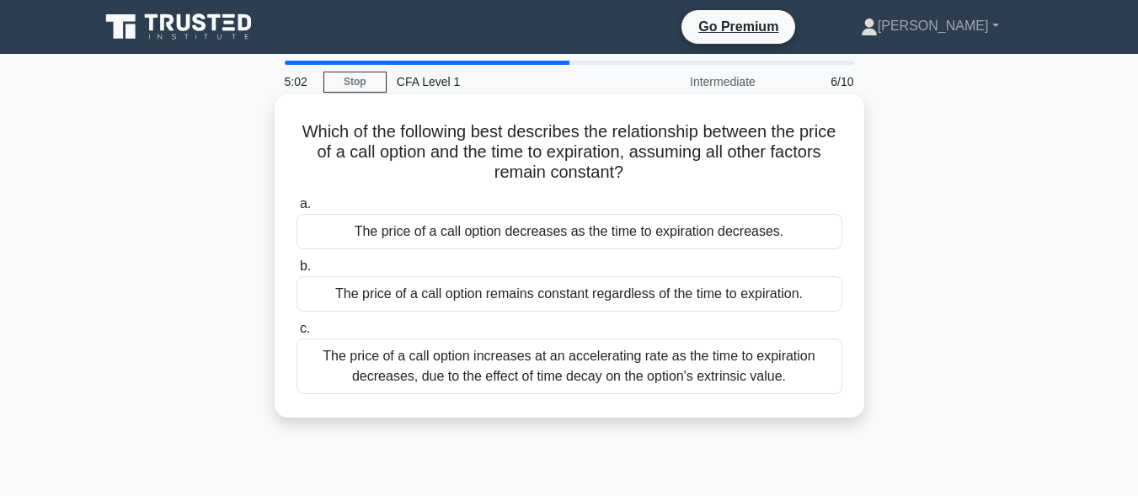
click at [623, 365] on div "The price of a call option increases at an accelerating rate as the time to exp…" at bounding box center [570, 367] width 546 height 56
click at [297, 335] on input "c. The price of a call option increases at an accelerating rate as the time to …" at bounding box center [297, 329] width 0 height 11
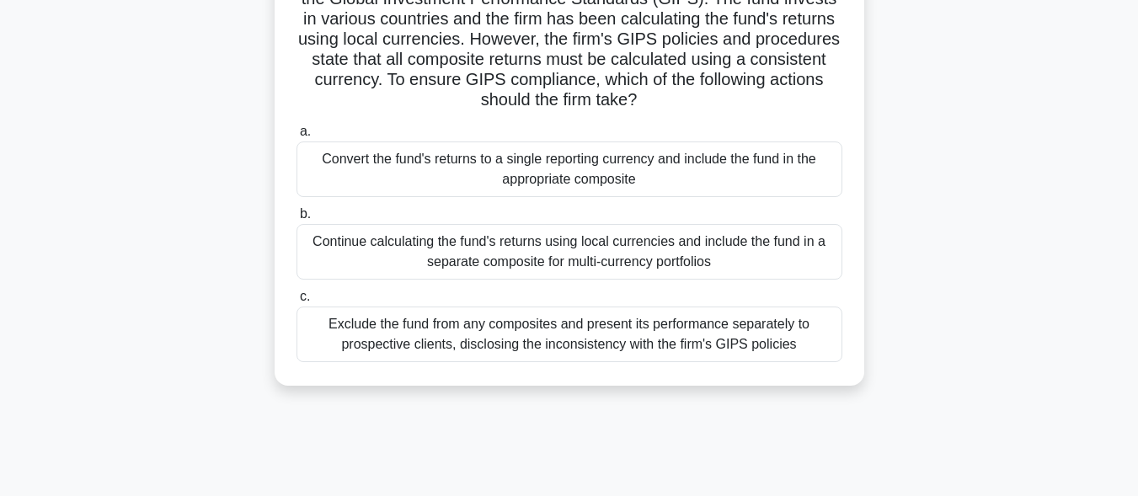
scroll to position [169, 0]
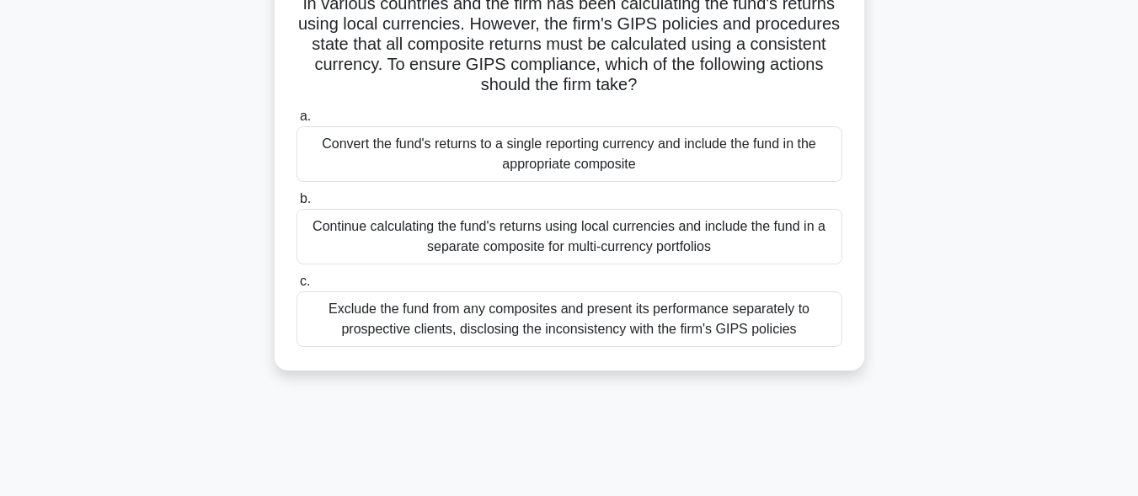
click at [751, 168] on div "Convert the fund's returns to a single reporting currency and include the fund …" at bounding box center [570, 154] width 546 height 56
click at [297, 122] on input "a. Convert the fund's returns to a single reporting currency and include the fu…" at bounding box center [297, 116] width 0 height 11
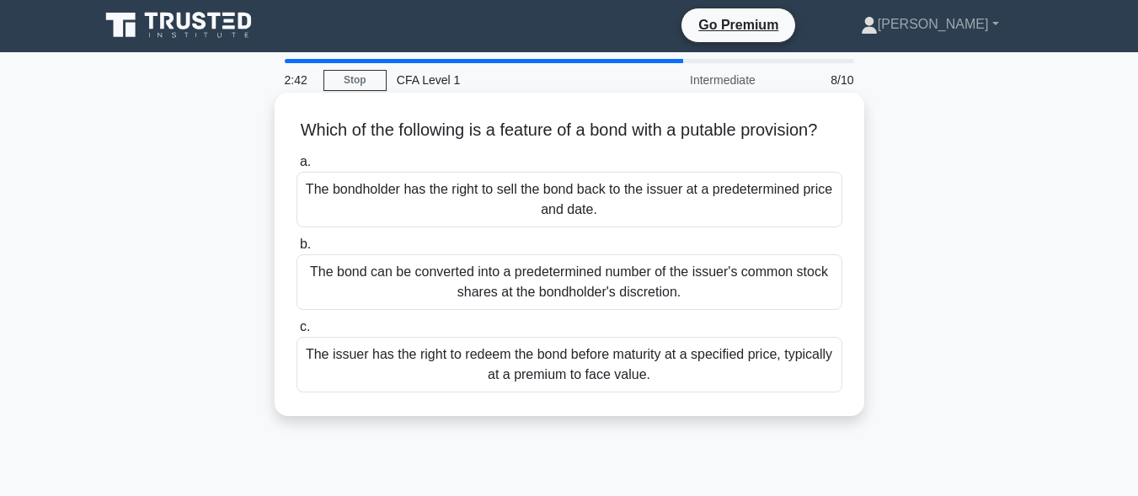
scroll to position [0, 0]
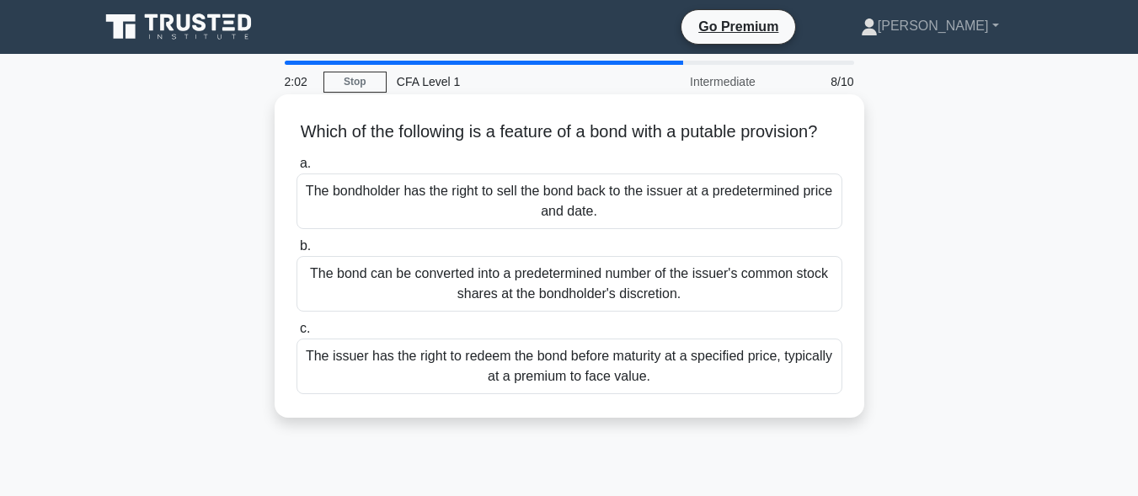
click at [631, 312] on div "The bond can be converted into a predetermined number of the issuer's common st…" at bounding box center [570, 284] width 546 height 56
click at [297, 252] on input "b. The bond can be converted into a predetermined number of the issuer's common…" at bounding box center [297, 246] width 0 height 11
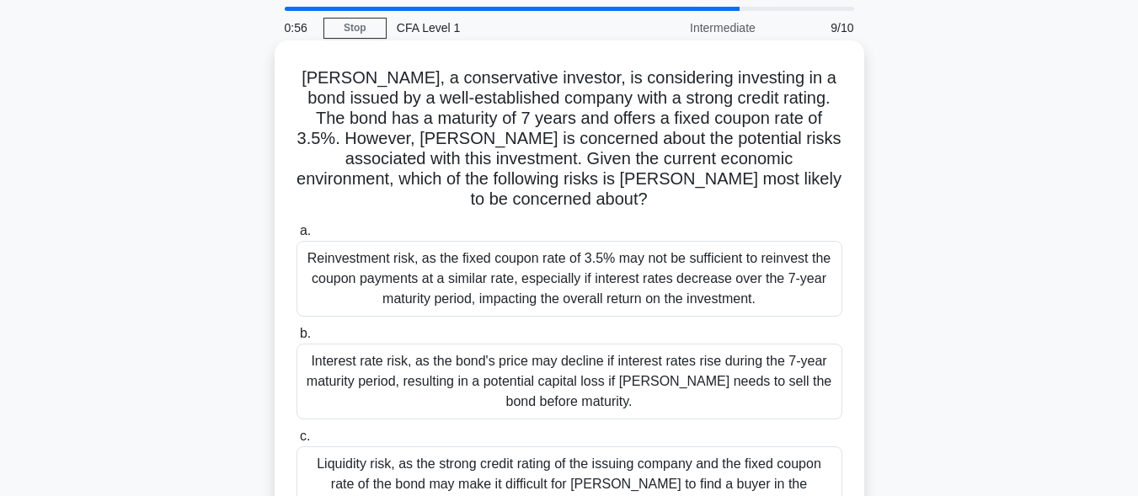
scroll to position [84, 0]
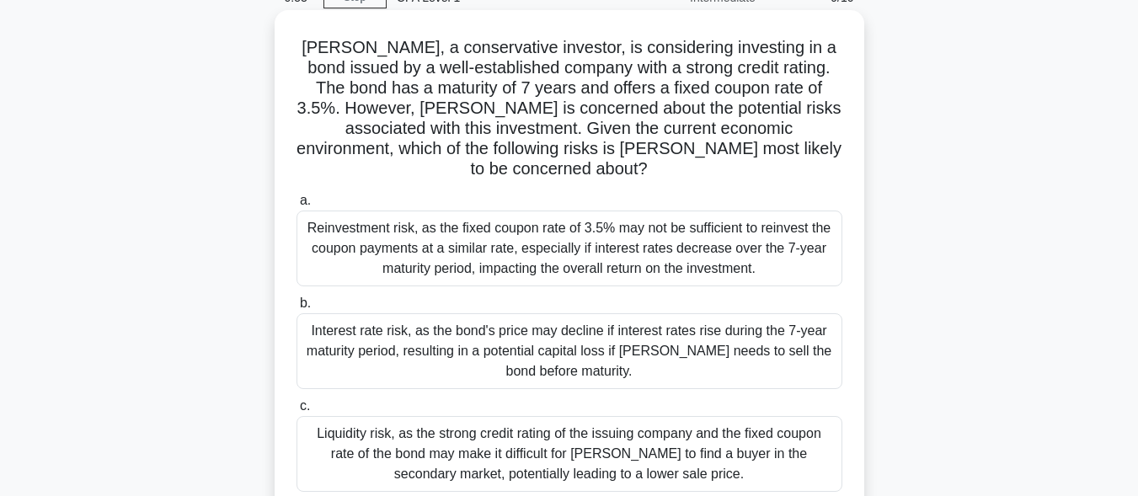
click at [541, 245] on div "Reinvestment risk, as the fixed coupon rate of 3.5% may not be sufficient to re…" at bounding box center [570, 249] width 546 height 76
click at [297, 206] on input "a. Reinvestment risk, as the fixed coupon rate of 3.5% may not be sufficient to…" at bounding box center [297, 200] width 0 height 11
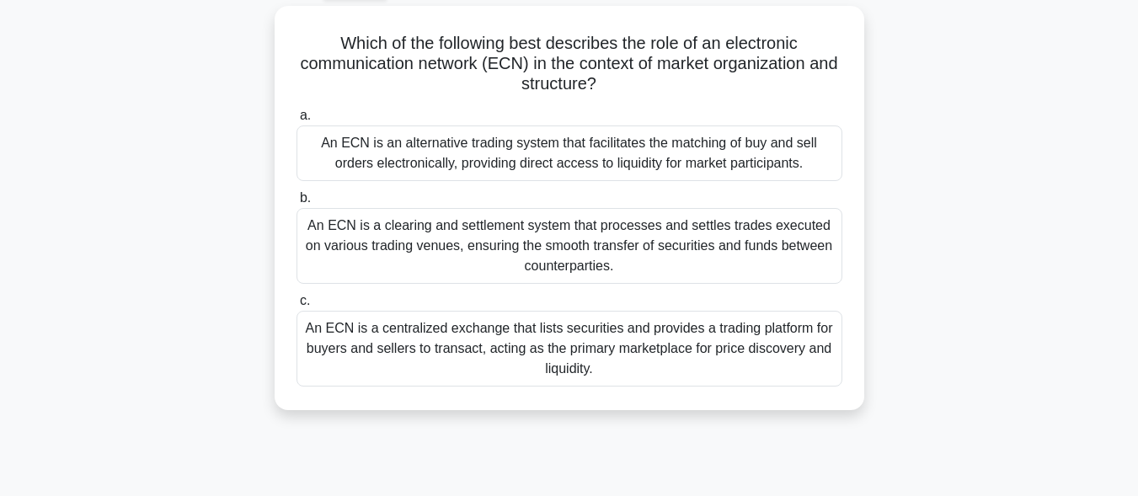
scroll to position [253, 0]
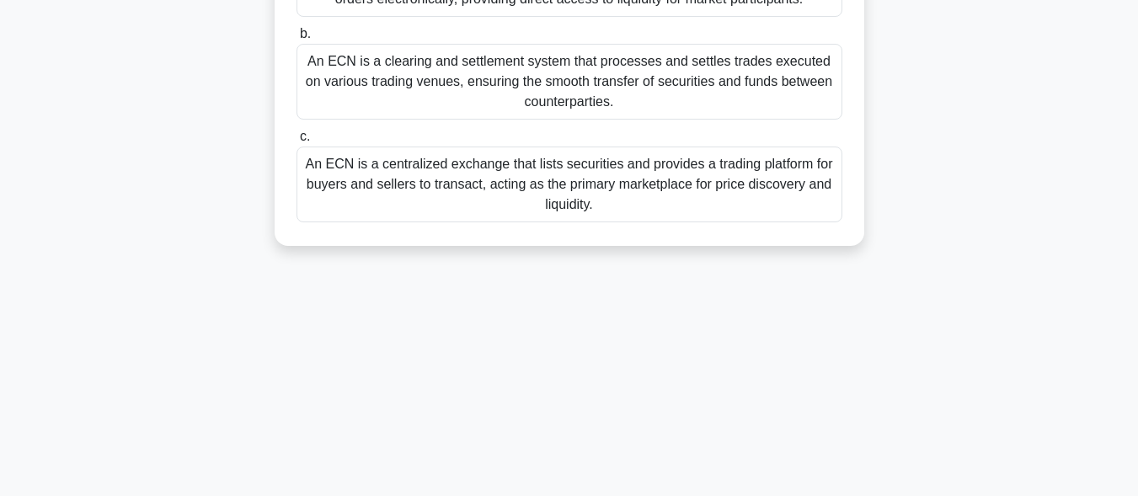
click at [599, 91] on div "An ECN is a clearing and settlement system that processes and settles trades ex…" at bounding box center [570, 82] width 546 height 76
click at [297, 40] on input "b. An ECN is a clearing and settlement system that processes and settles trades…" at bounding box center [297, 34] width 0 height 11
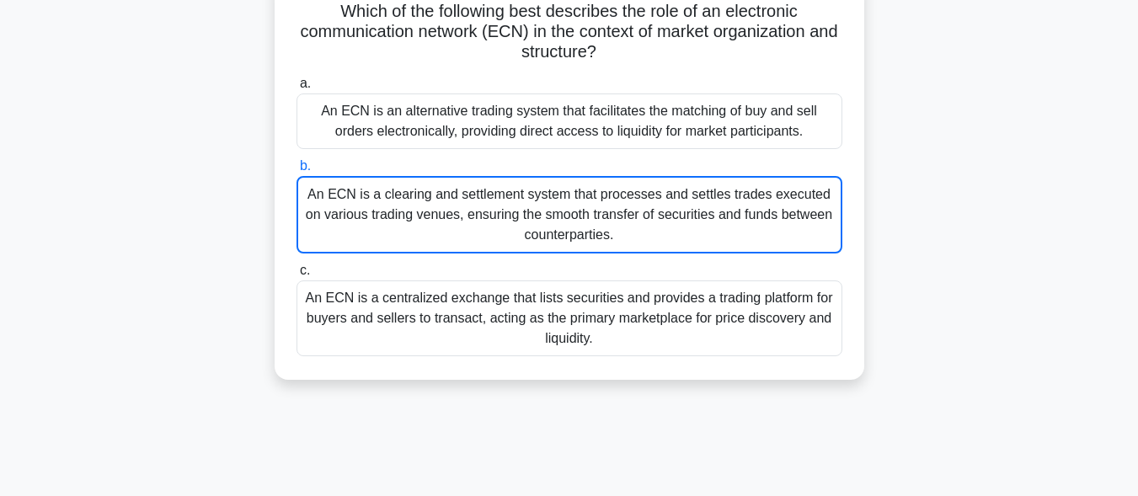
scroll to position [0, 0]
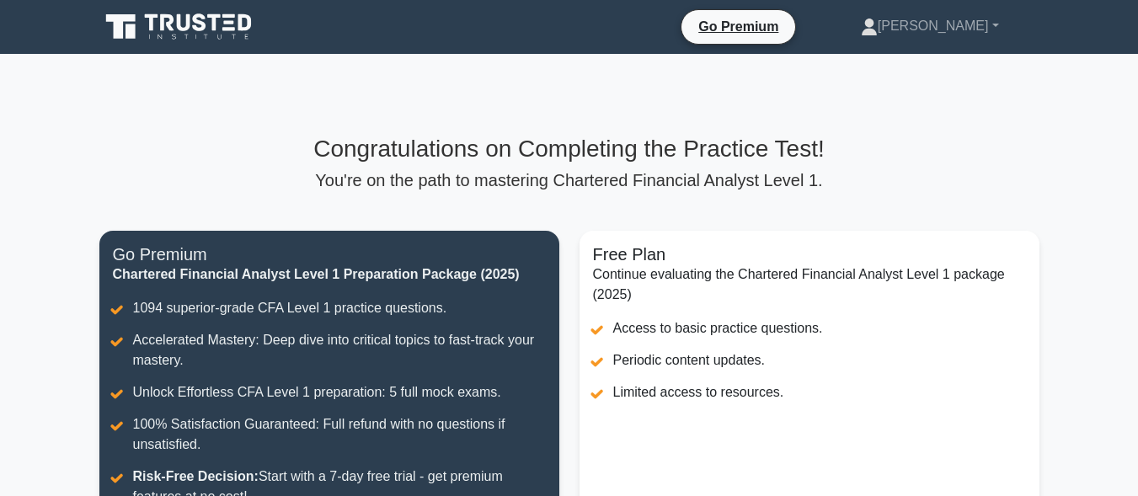
click at [758, 190] on p "You're on the path to mastering Chartered Financial Analyst Level 1." at bounding box center [569, 180] width 940 height 20
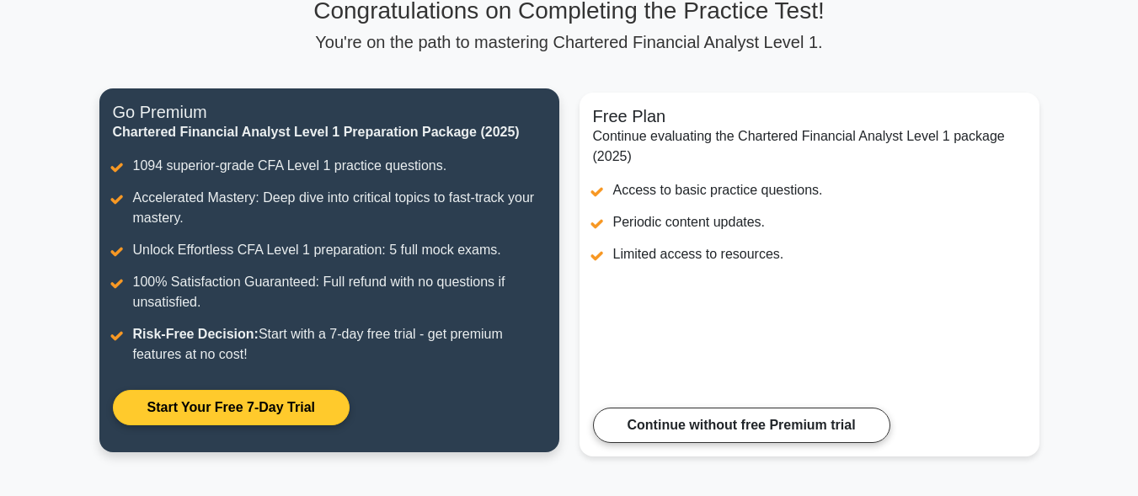
scroll to position [169, 0]
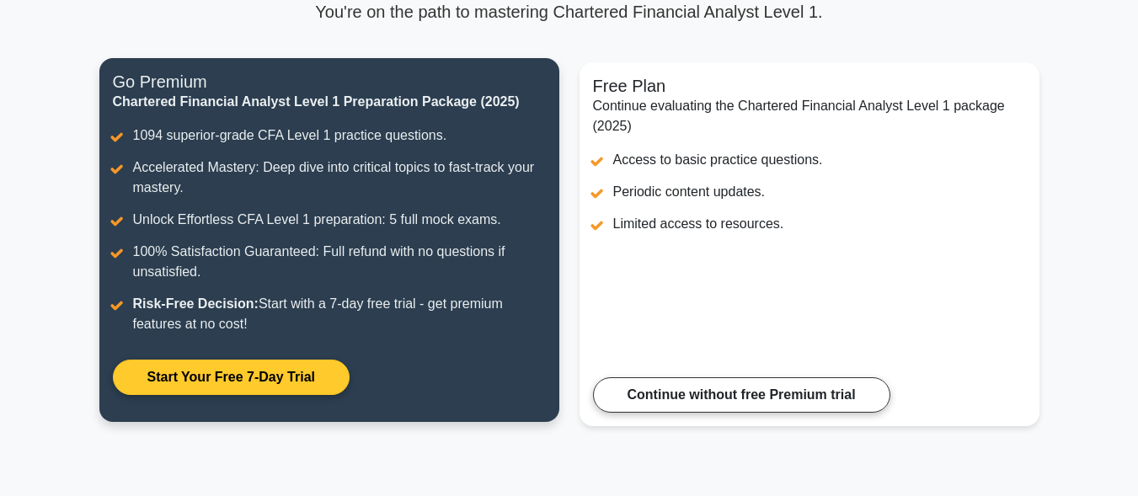
click at [310, 371] on link "Start Your Free 7-Day Trial" at bounding box center [231, 377] width 237 height 35
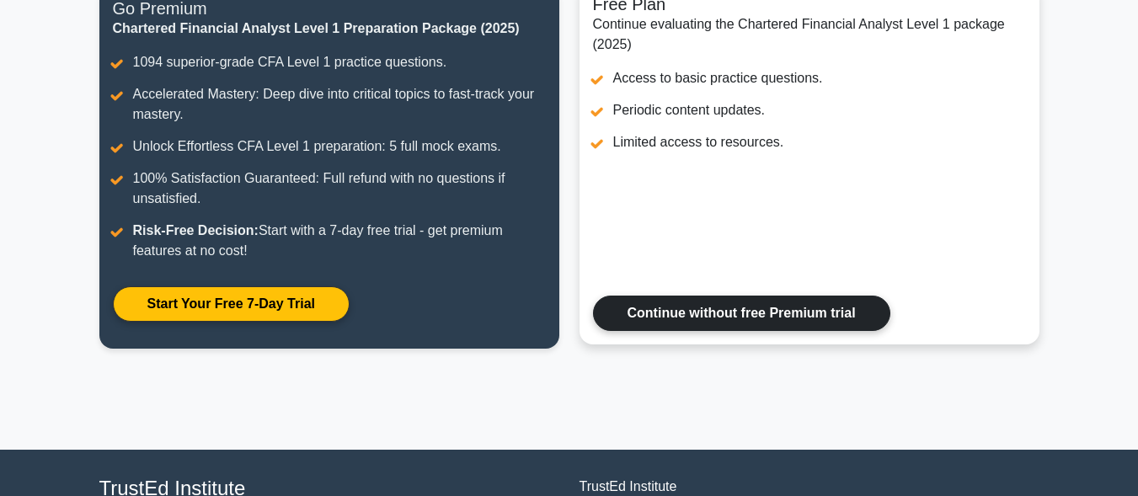
scroll to position [253, 0]
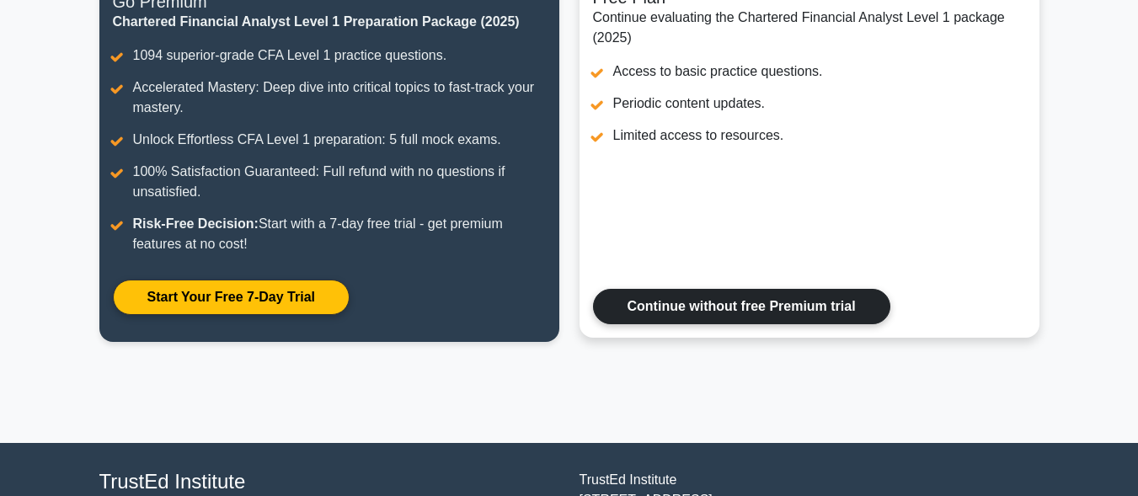
click at [739, 301] on link "Continue without free Premium trial" at bounding box center [741, 306] width 297 height 35
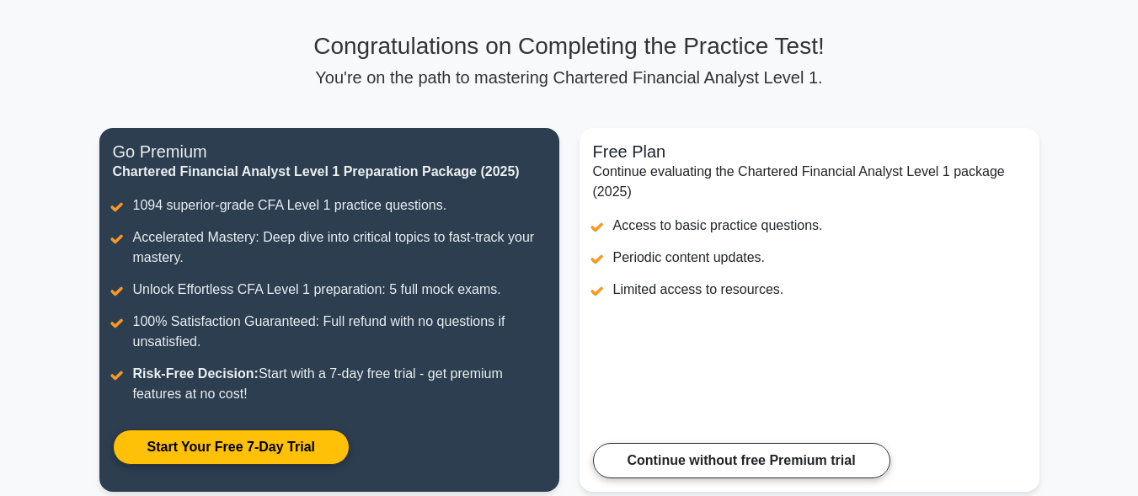
scroll to position [0, 0]
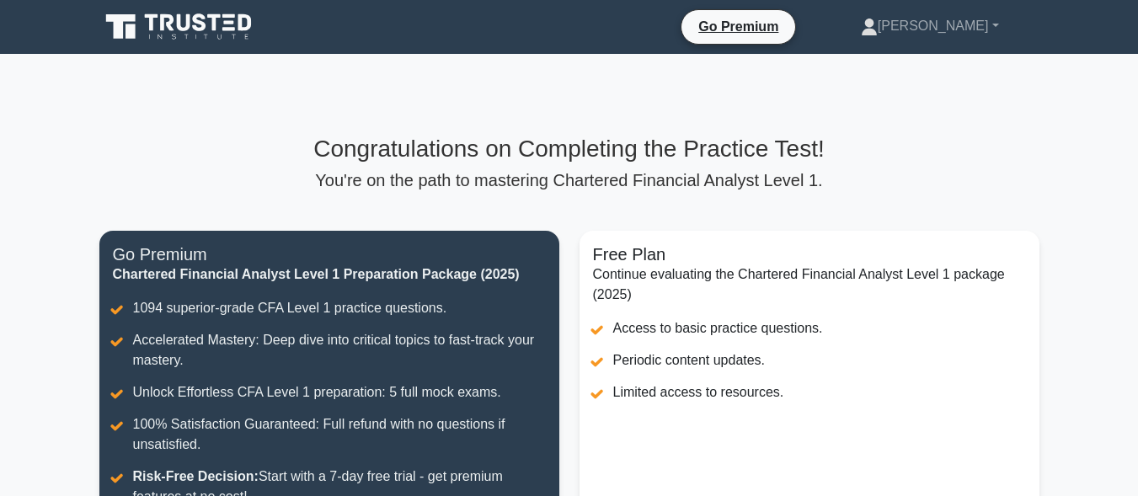
click at [681, 178] on p "You're on the path to mastering Chartered Financial Analyst Level 1." at bounding box center [569, 180] width 940 height 20
click at [695, 155] on h3 "Congratulations on Completing the Practice Test!" at bounding box center [569, 149] width 940 height 29
click at [991, 20] on link "[PERSON_NAME]" at bounding box center [930, 26] width 219 height 34
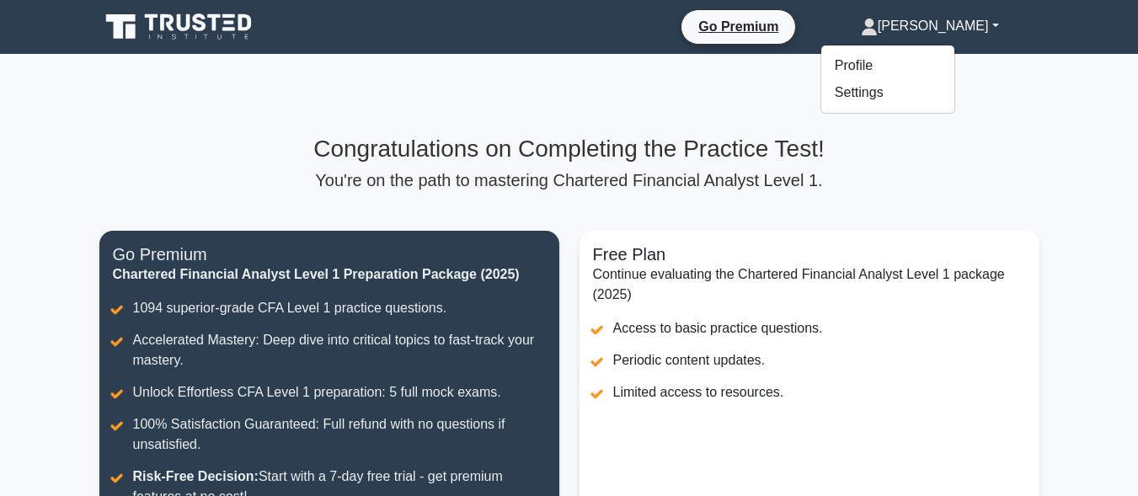
click at [1021, 117] on div "Congratulations on Completing the Practice Test! You're on the path to masterin…" at bounding box center [569, 375] width 961 height 642
click at [990, 33] on link "[PERSON_NAME]" at bounding box center [930, 26] width 219 height 34
click at [929, 61] on link "Profile" at bounding box center [888, 65] width 133 height 27
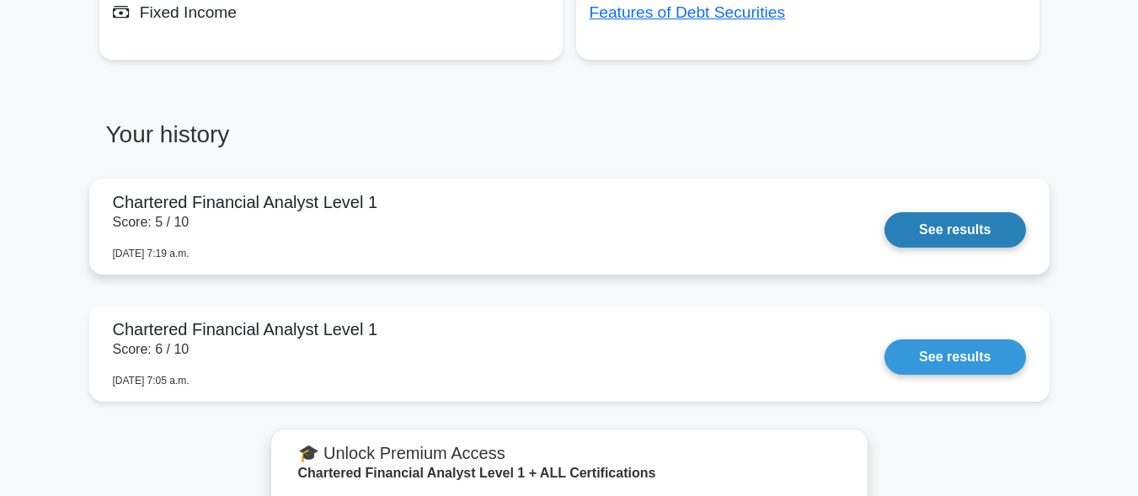
scroll to position [1264, 0]
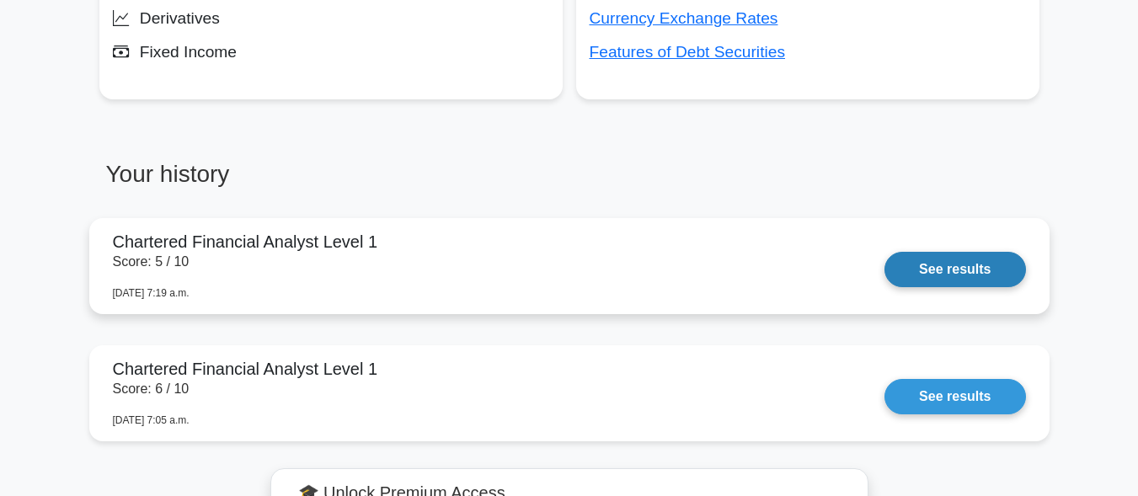
click at [995, 277] on link "See results" at bounding box center [955, 269] width 141 height 35
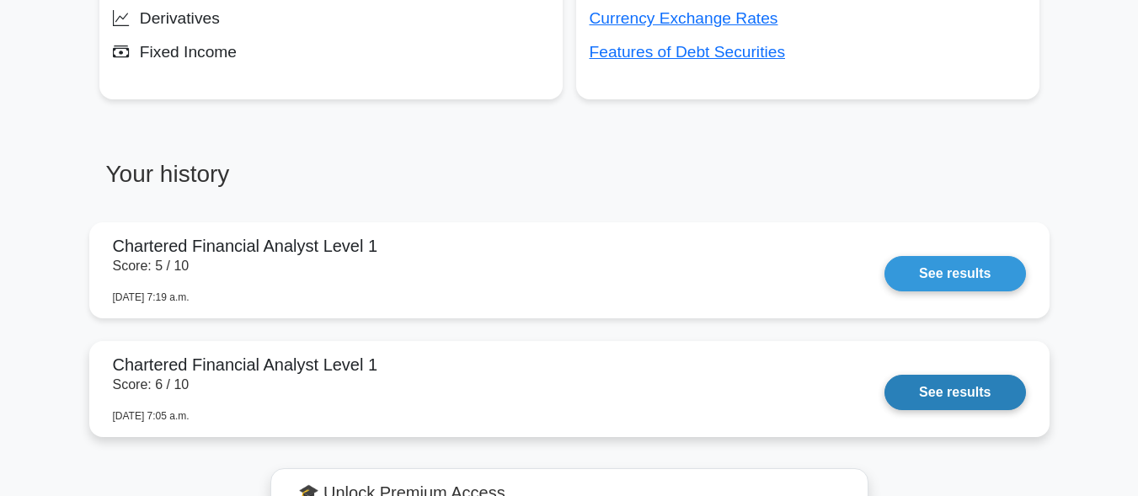
click at [949, 393] on link "See results" at bounding box center [955, 392] width 141 height 35
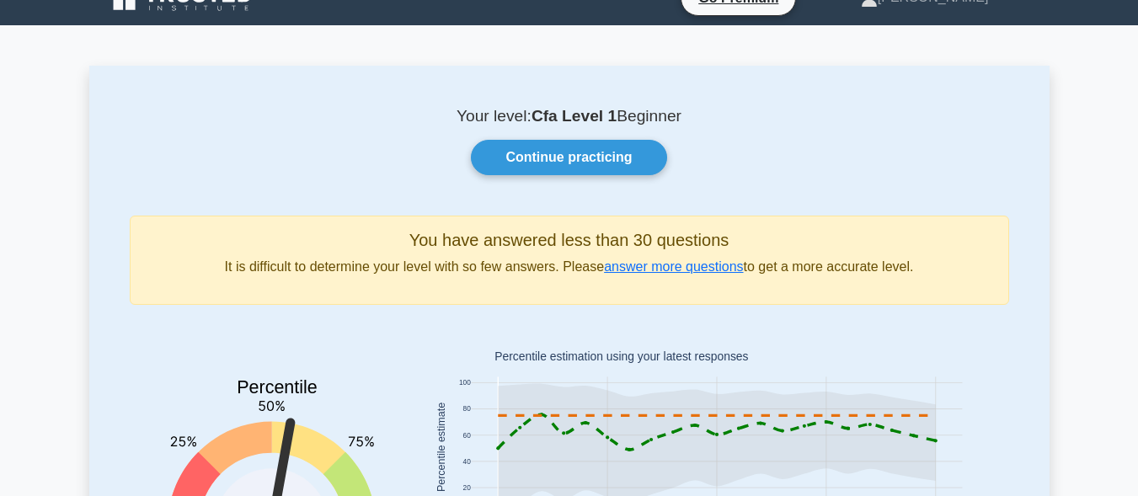
scroll to position [0, 0]
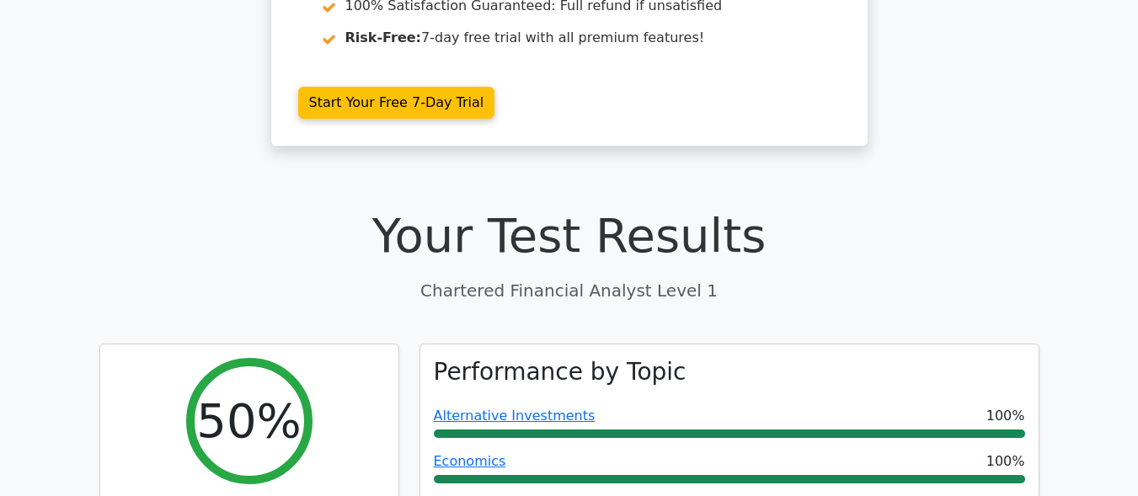
scroll to position [337, 0]
